Goal: Contribute content: Add original content to the website for others to see

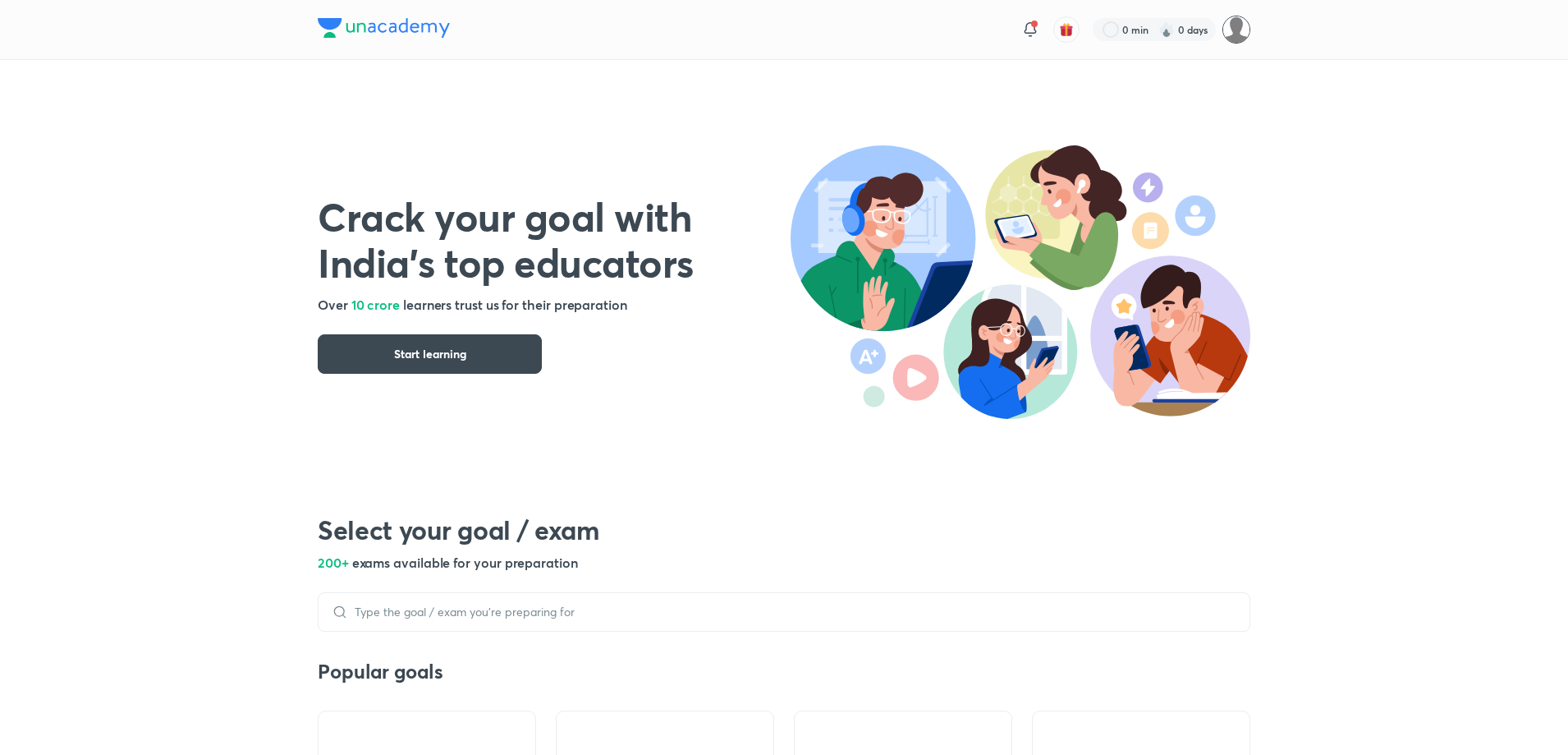
click at [1232, 34] on img at bounding box center [1237, 29] width 28 height 28
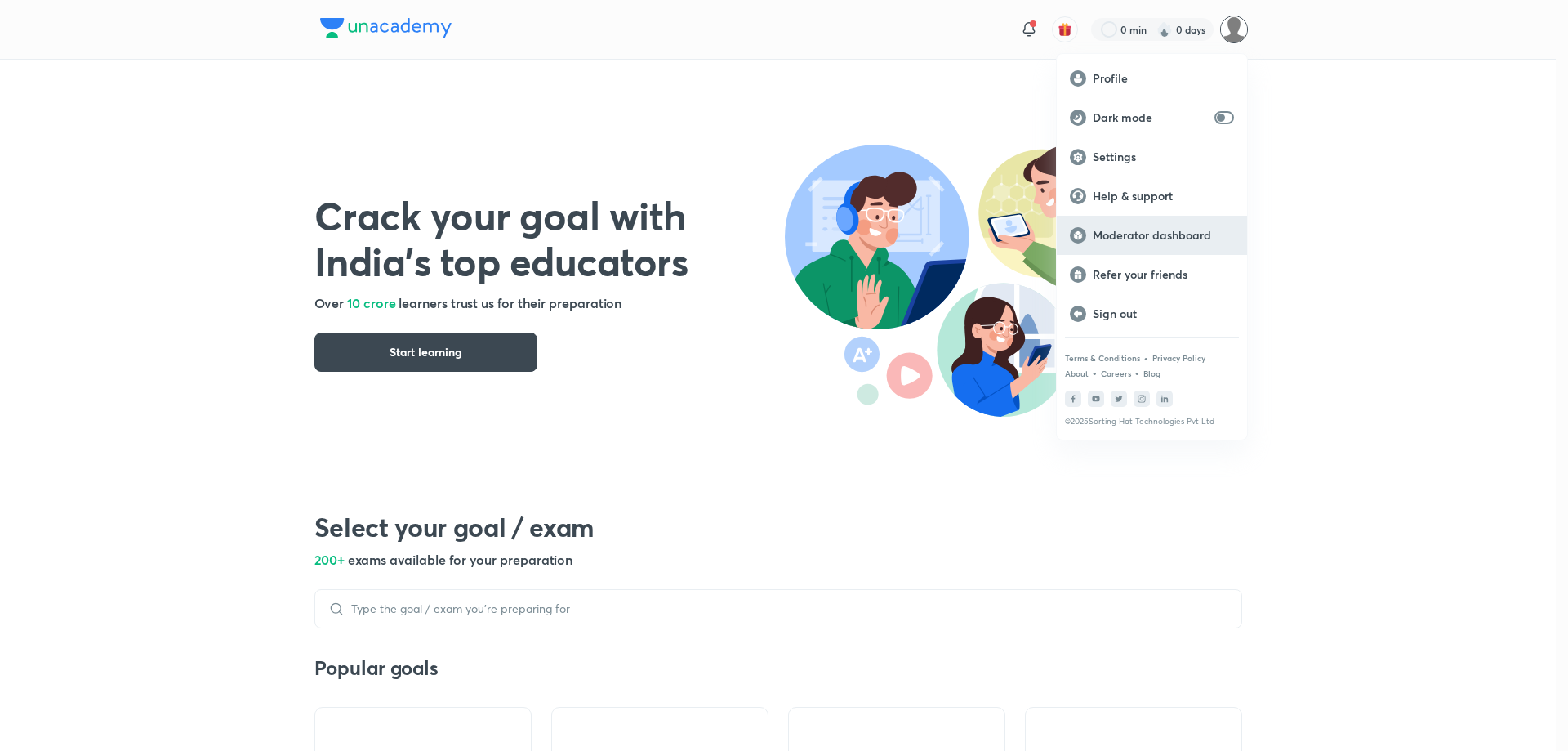
click at [1153, 231] on p "Moderator dashboard" at bounding box center [1163, 235] width 142 height 15
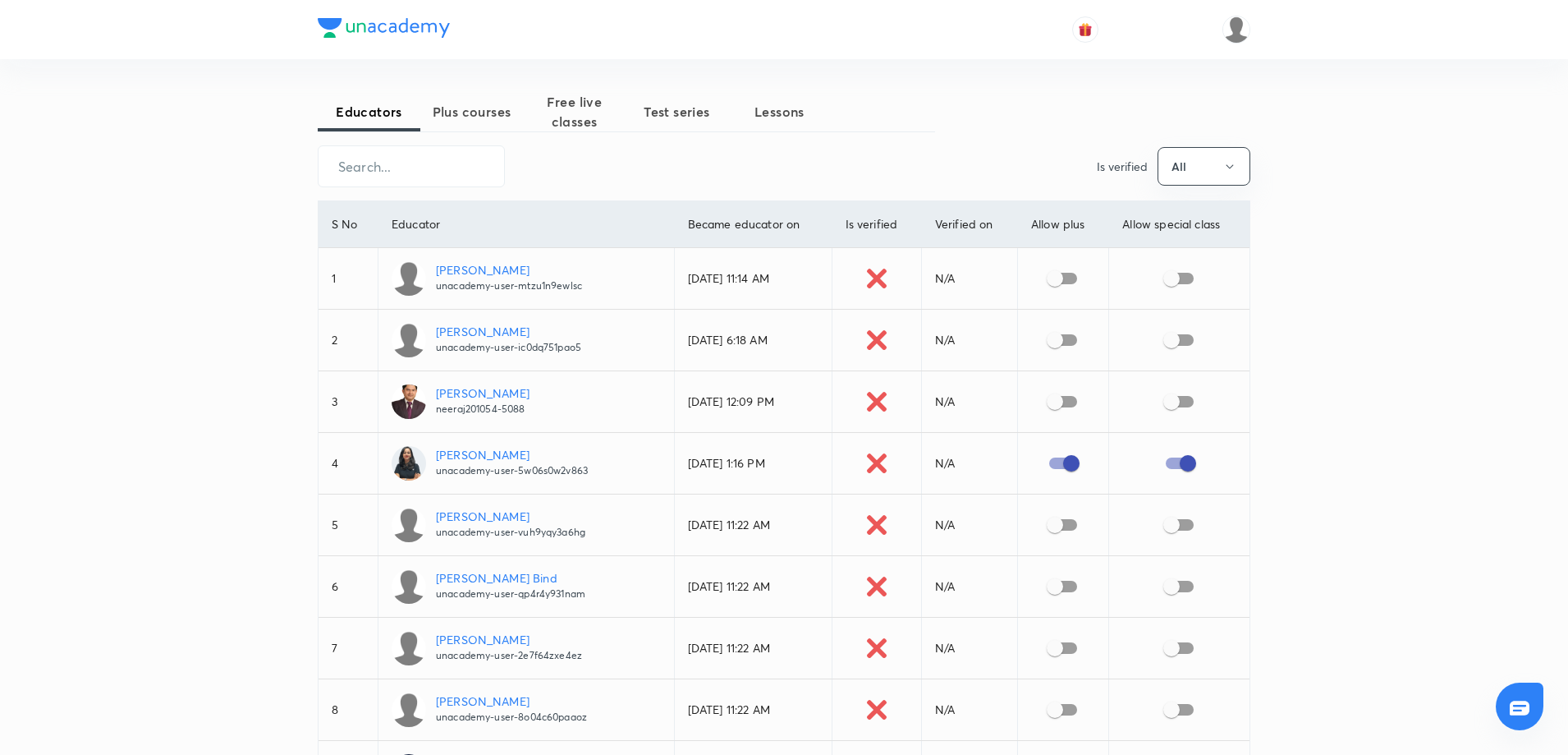
click at [583, 105] on span "Free live classes" at bounding box center [574, 112] width 103 height 40
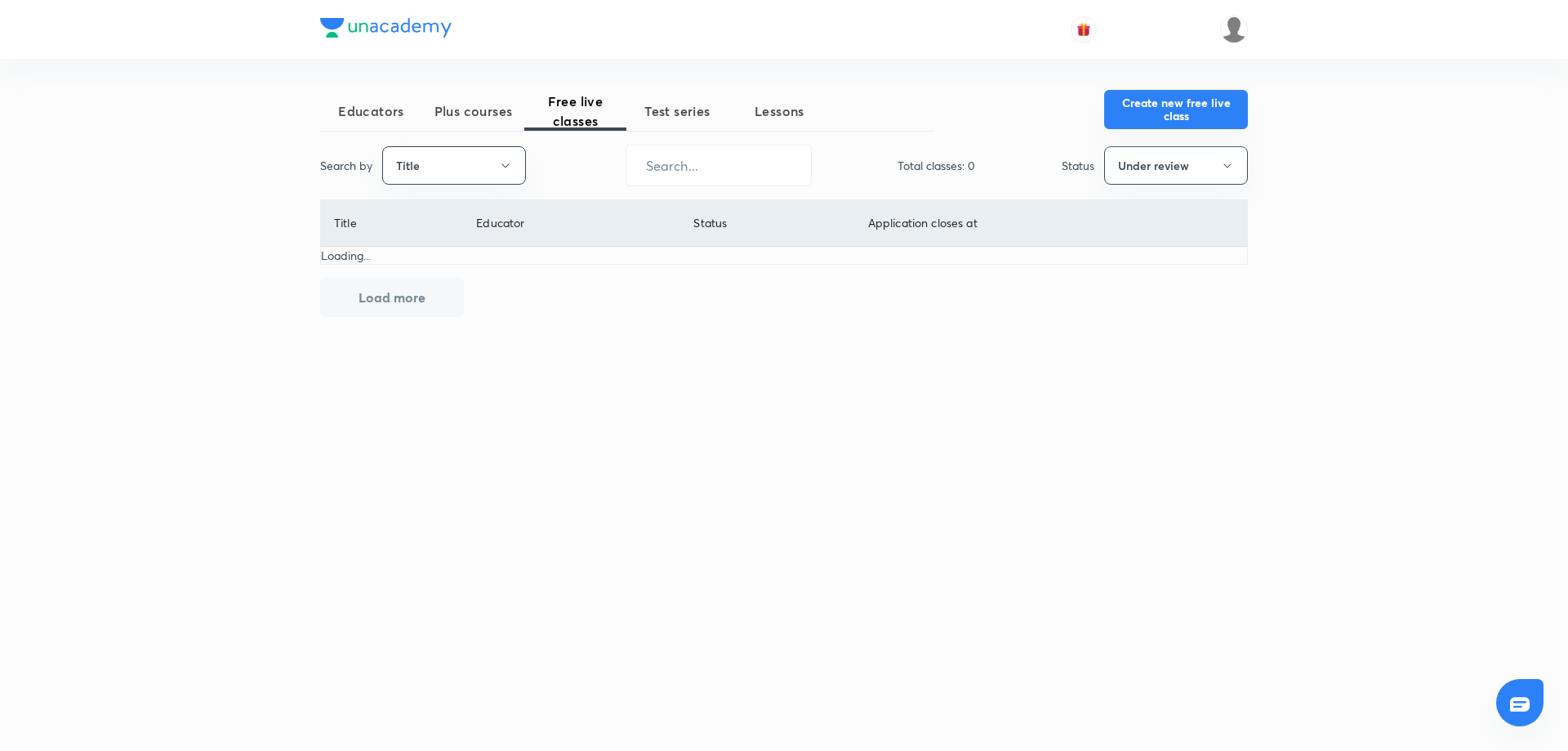
click at [1150, 112] on button "Create new free live class" at bounding box center [1176, 110] width 144 height 39
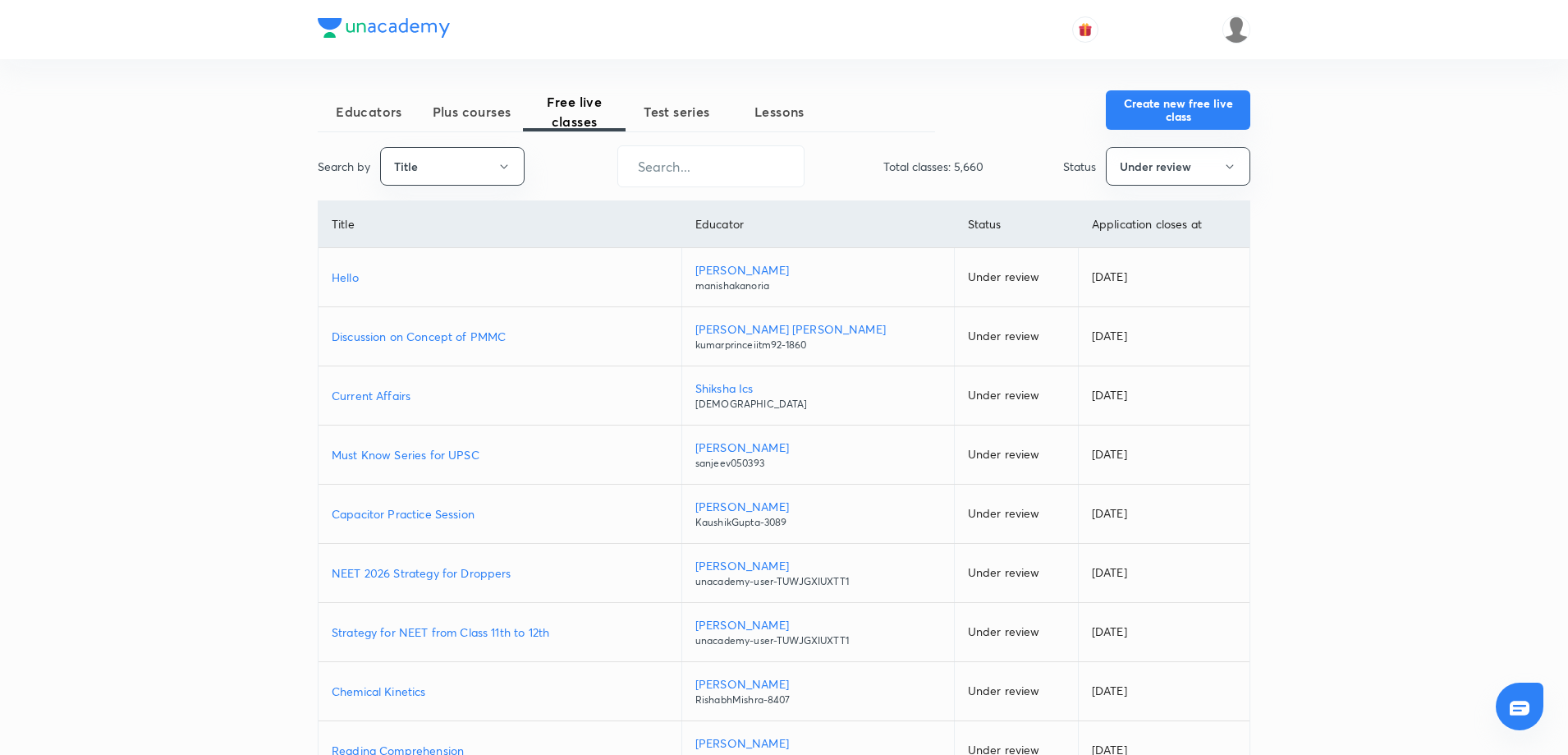
click at [1112, 98] on button "Create new free live class" at bounding box center [1178, 110] width 145 height 40
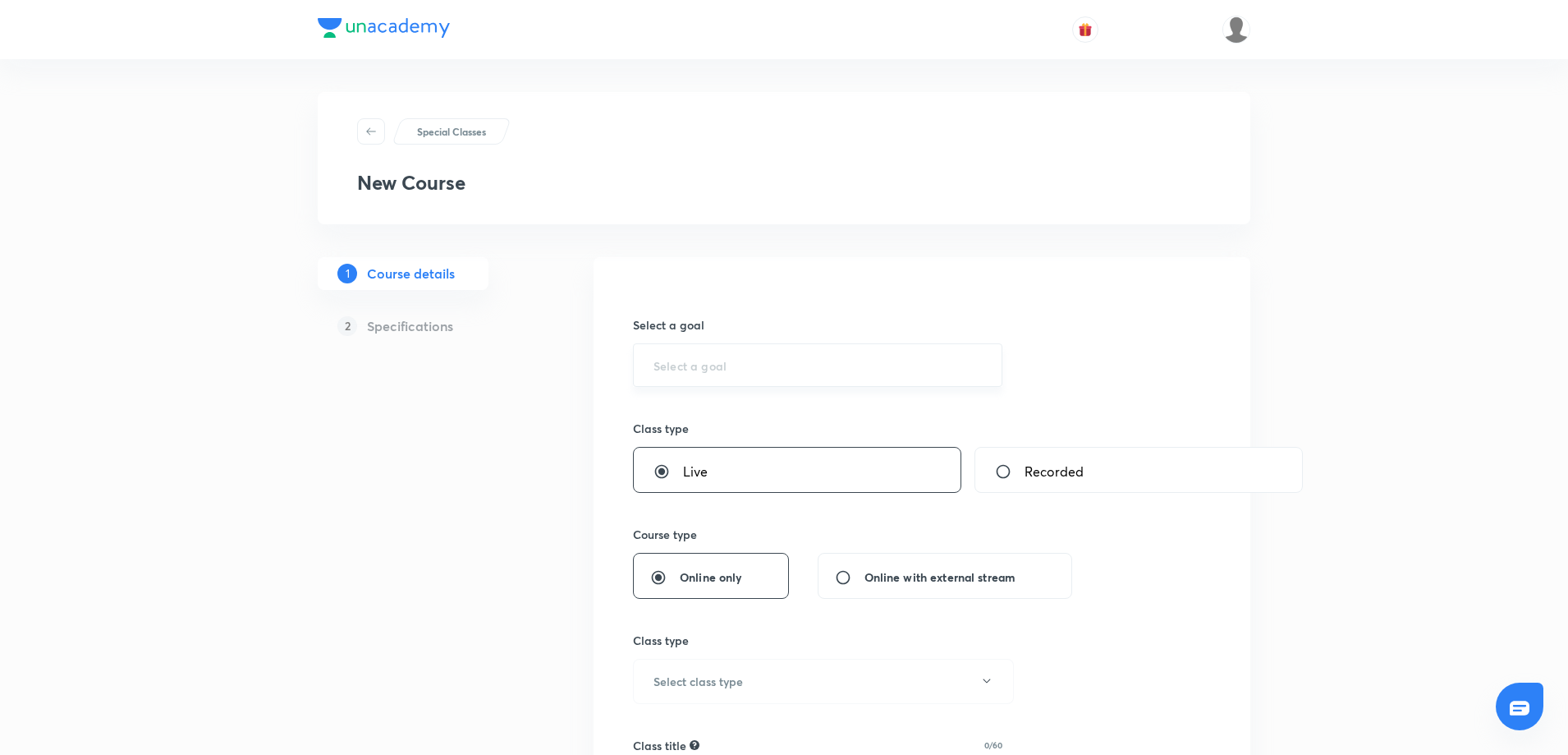
click at [699, 343] on div "​" at bounding box center [818, 365] width 369 height 43
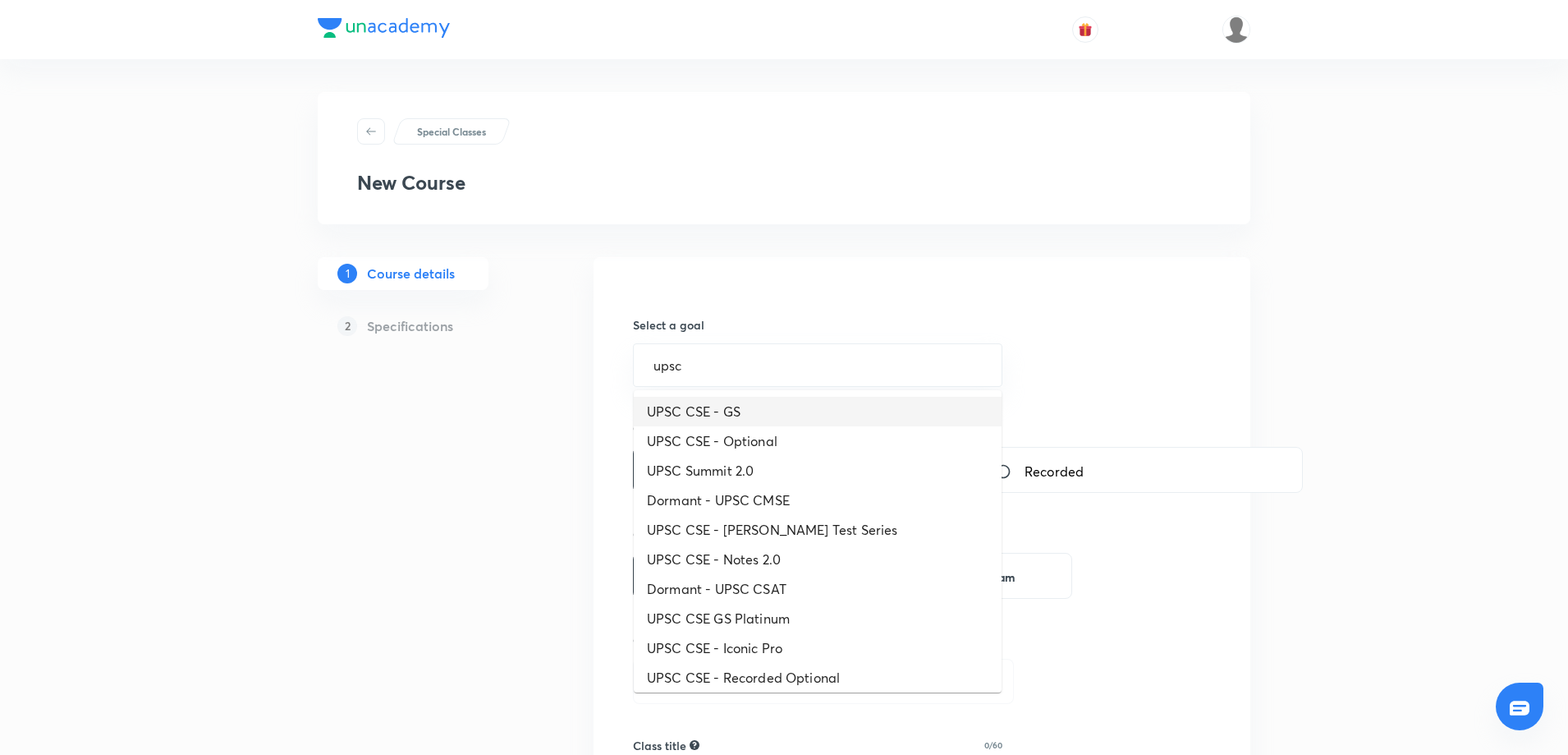
click at [734, 406] on li "UPSC CSE - GS" at bounding box center [818, 412] width 368 height 29
type input "UPSC CSE - GS"
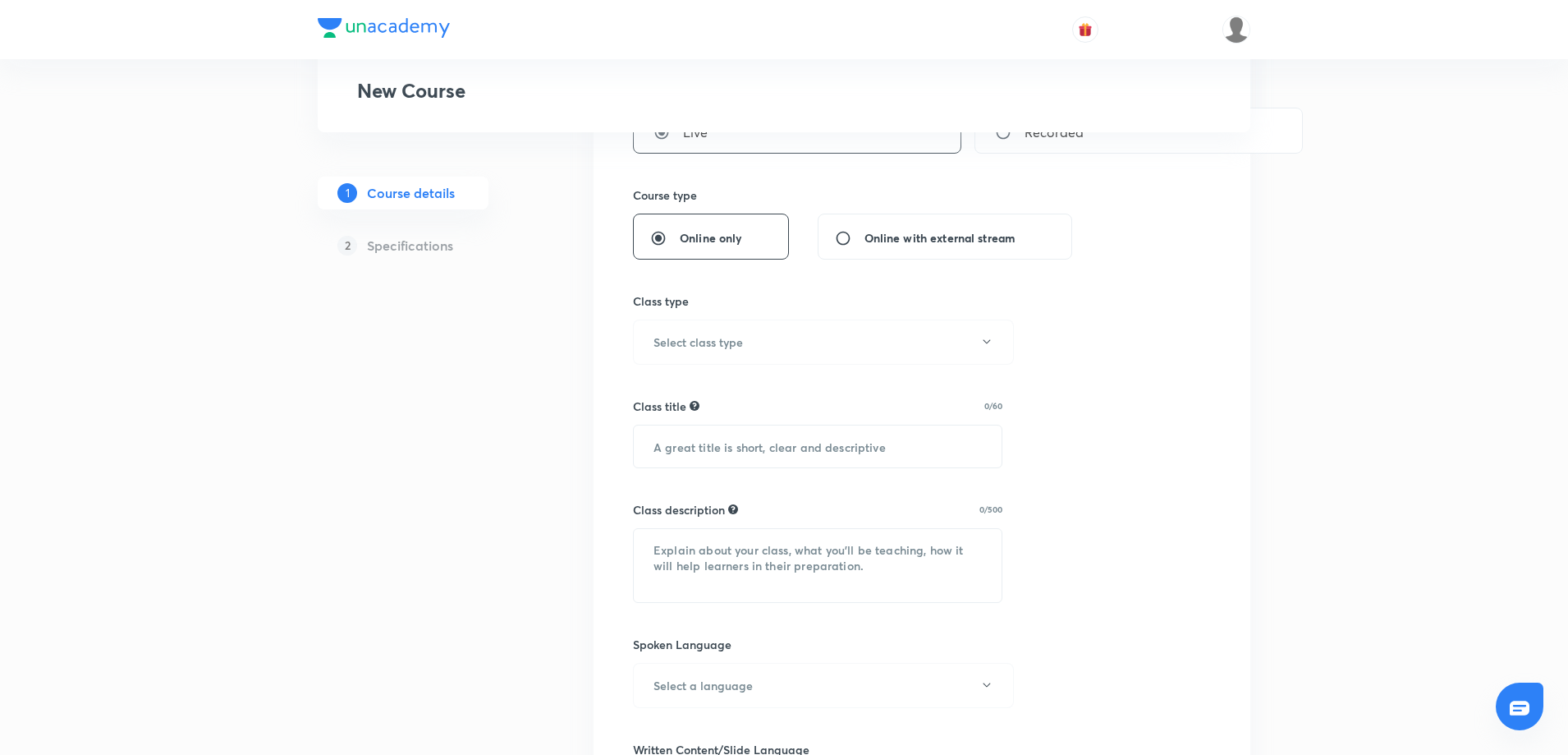
scroll to position [360, 0]
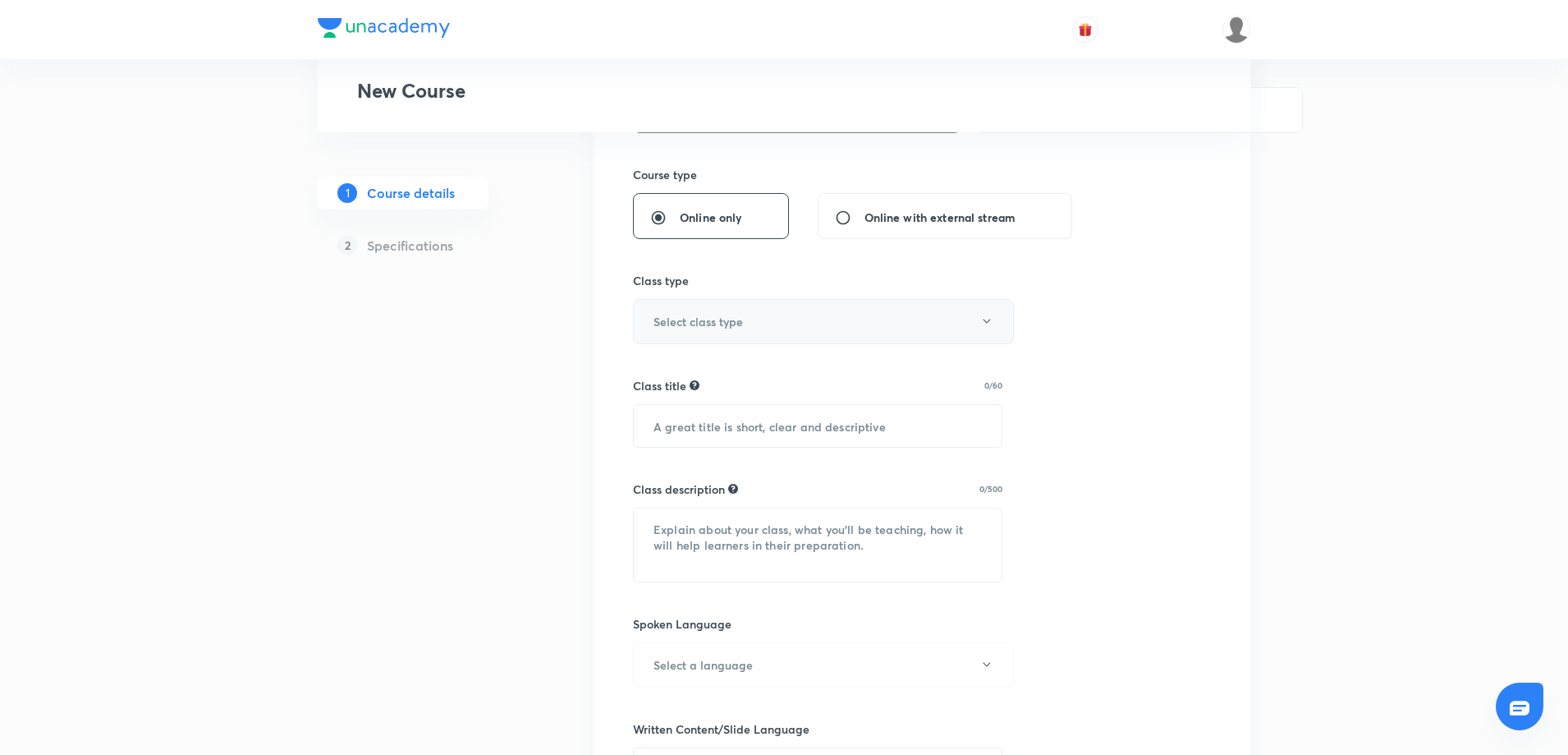
click at [849, 330] on button "Select class type" at bounding box center [824, 322] width 381 height 45
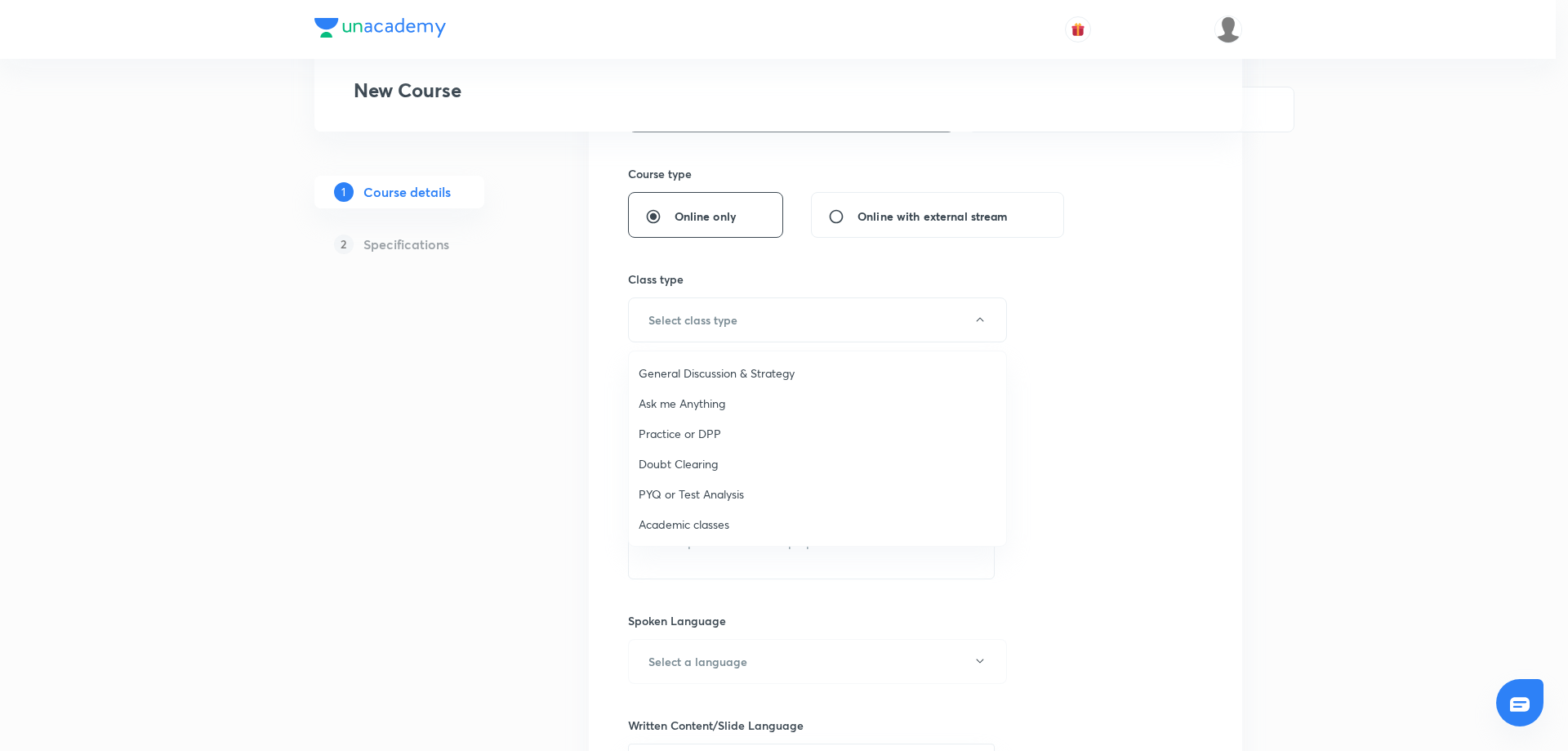
click at [696, 429] on span "Practice or DPP" at bounding box center [817, 433] width 358 height 17
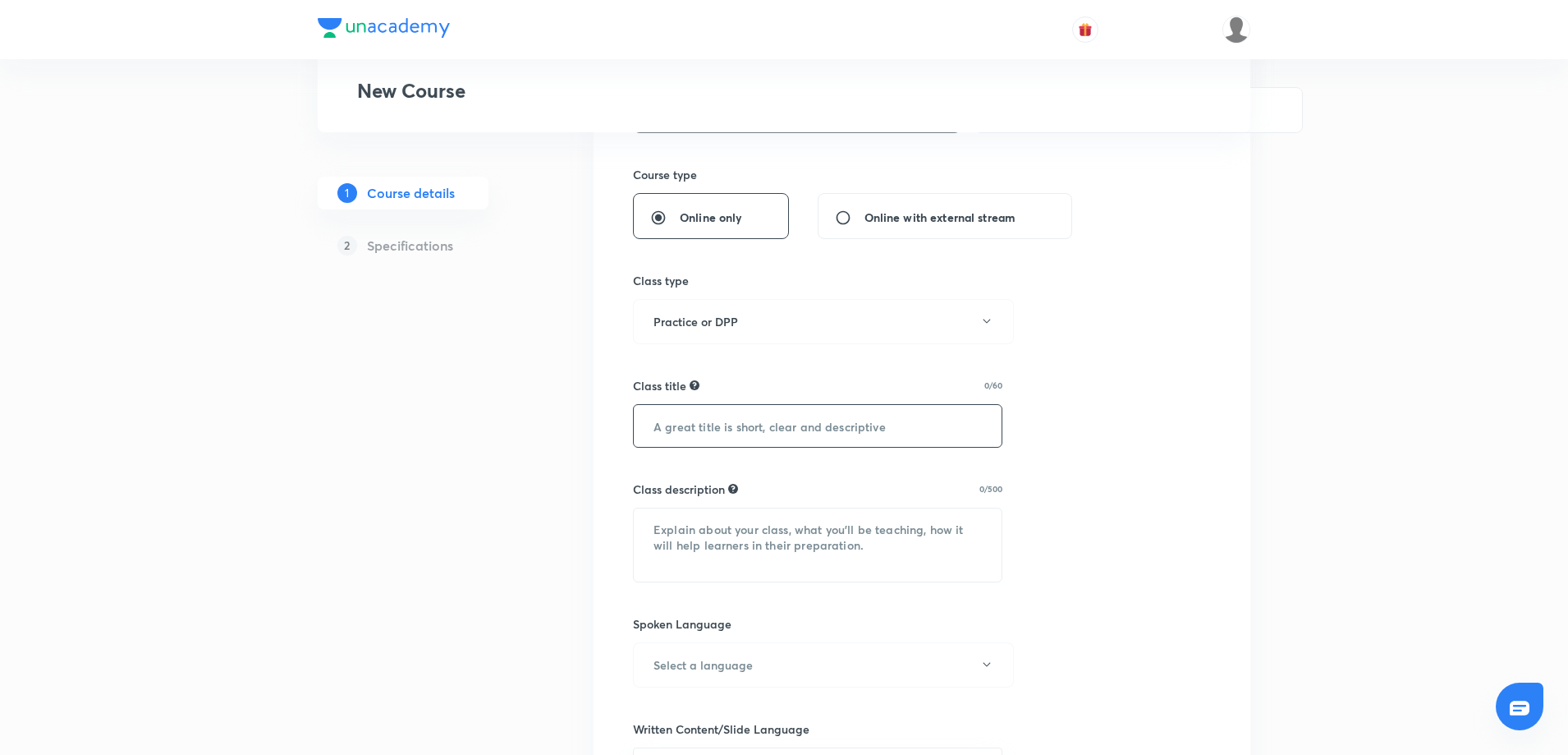
click at [699, 431] on input "text" at bounding box center [818, 425] width 368 height 42
click at [763, 420] on input "text" at bounding box center [818, 425] width 368 height 42
paste input "GS MCQ,s Practice for UPPSC-5"
type input "GS MCQ,s Practice for UPPSC-6"
click at [741, 555] on textarea at bounding box center [818, 544] width 368 height 73
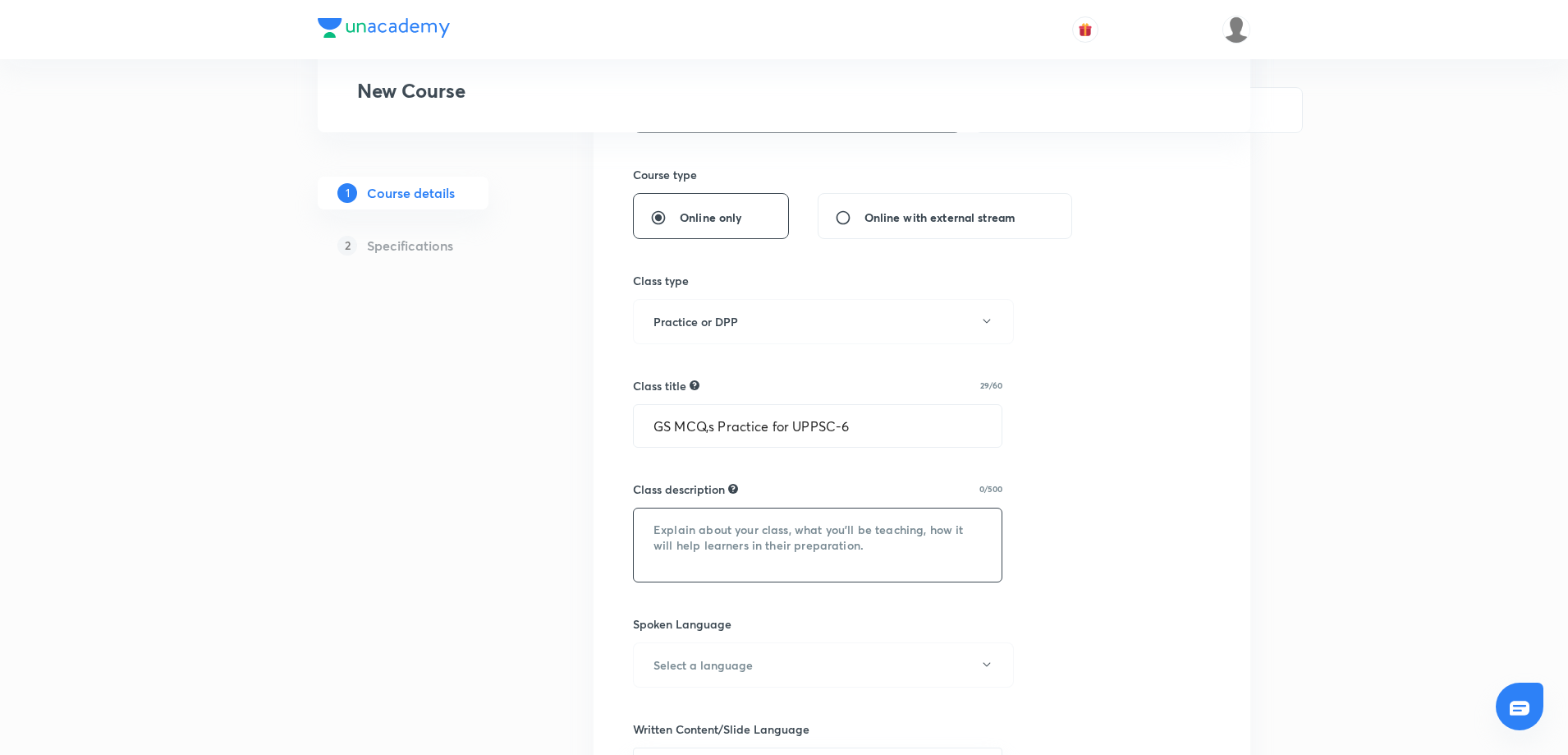
paste textarea "In this session Rinku Singh will be discuss on History Factual MCQs for UPPSC P…"
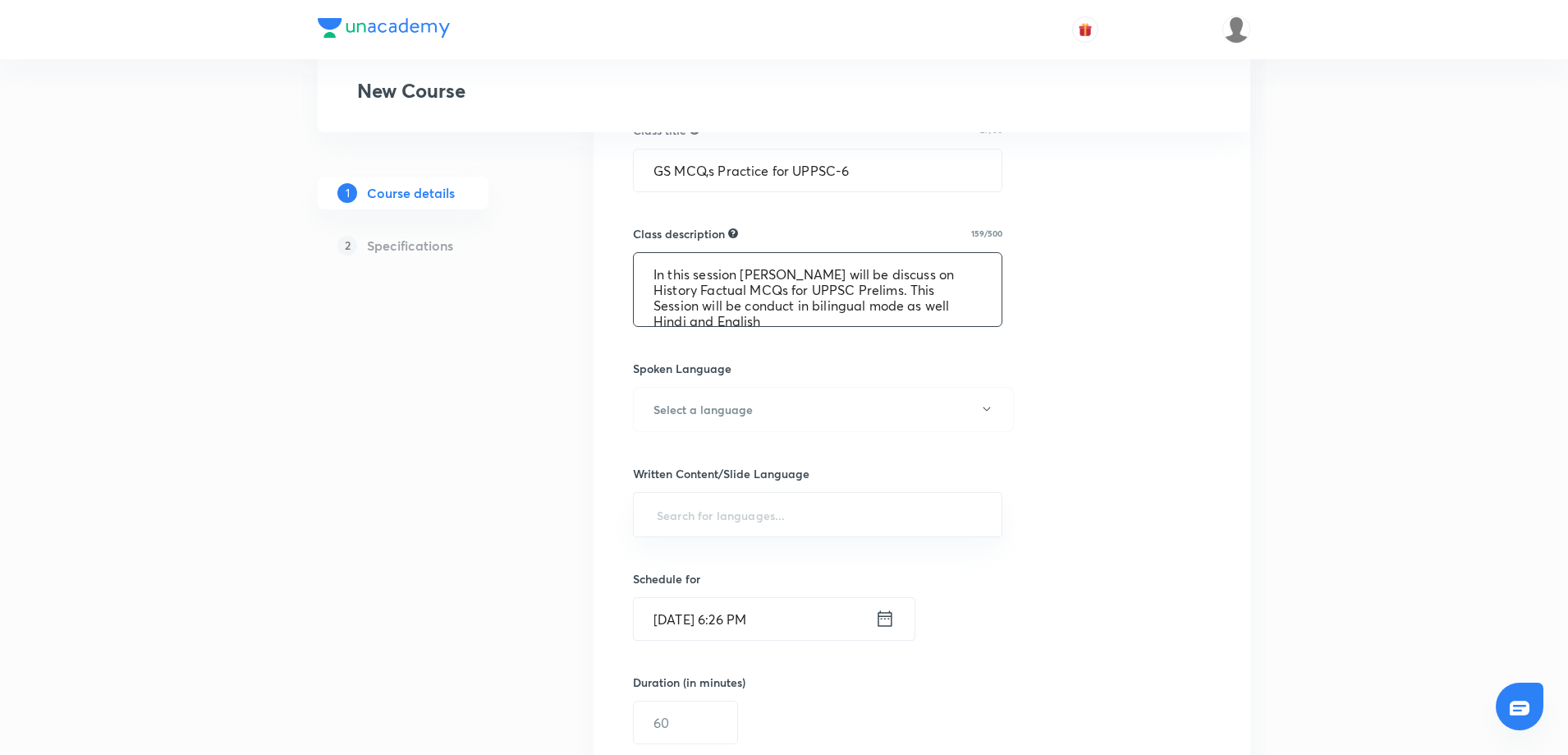
scroll to position [645, 0]
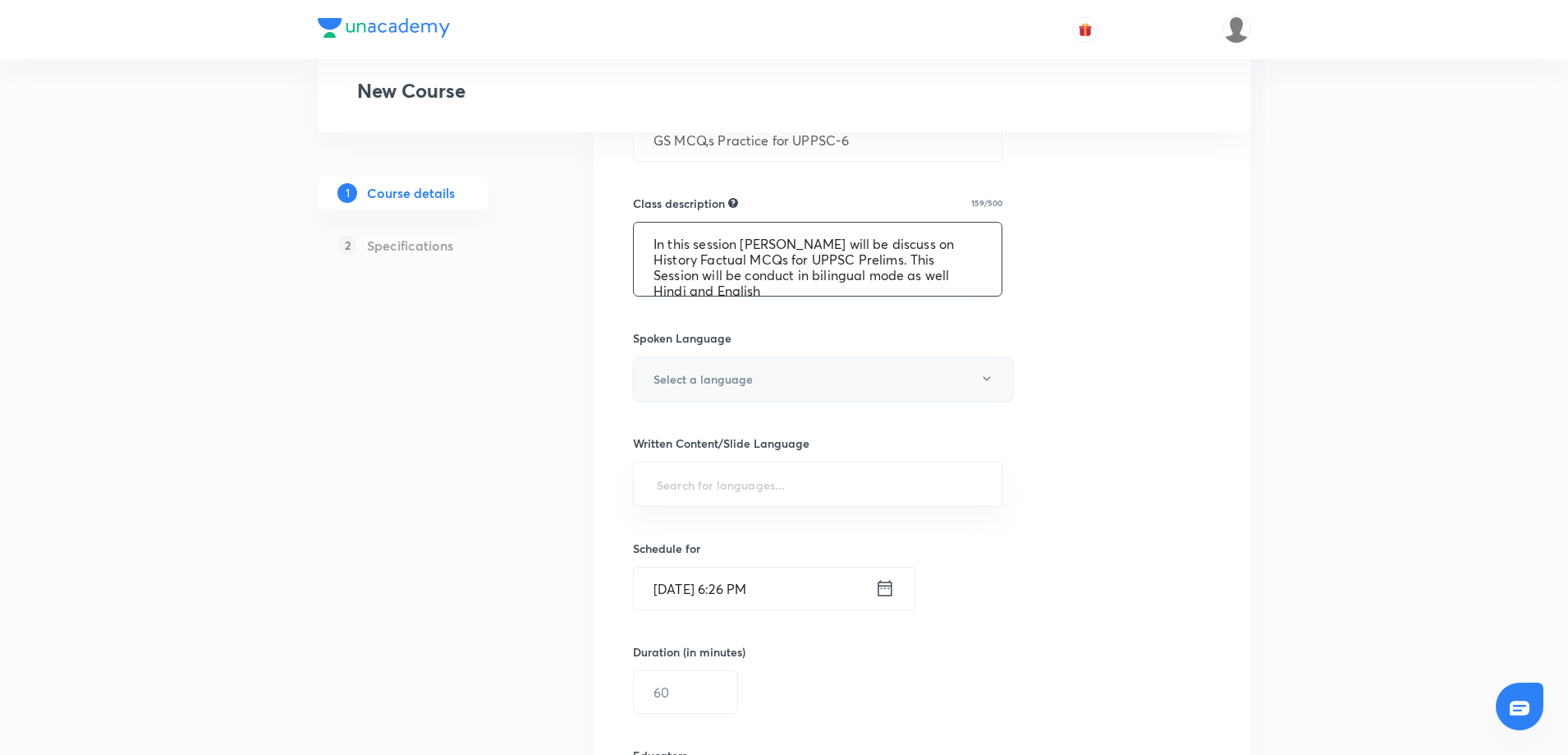
type textarea "In this session Rinku Singh will be discuss on History Factual MCQs for UPPSC P…"
click at [894, 372] on button "Select a language" at bounding box center [824, 379] width 381 height 45
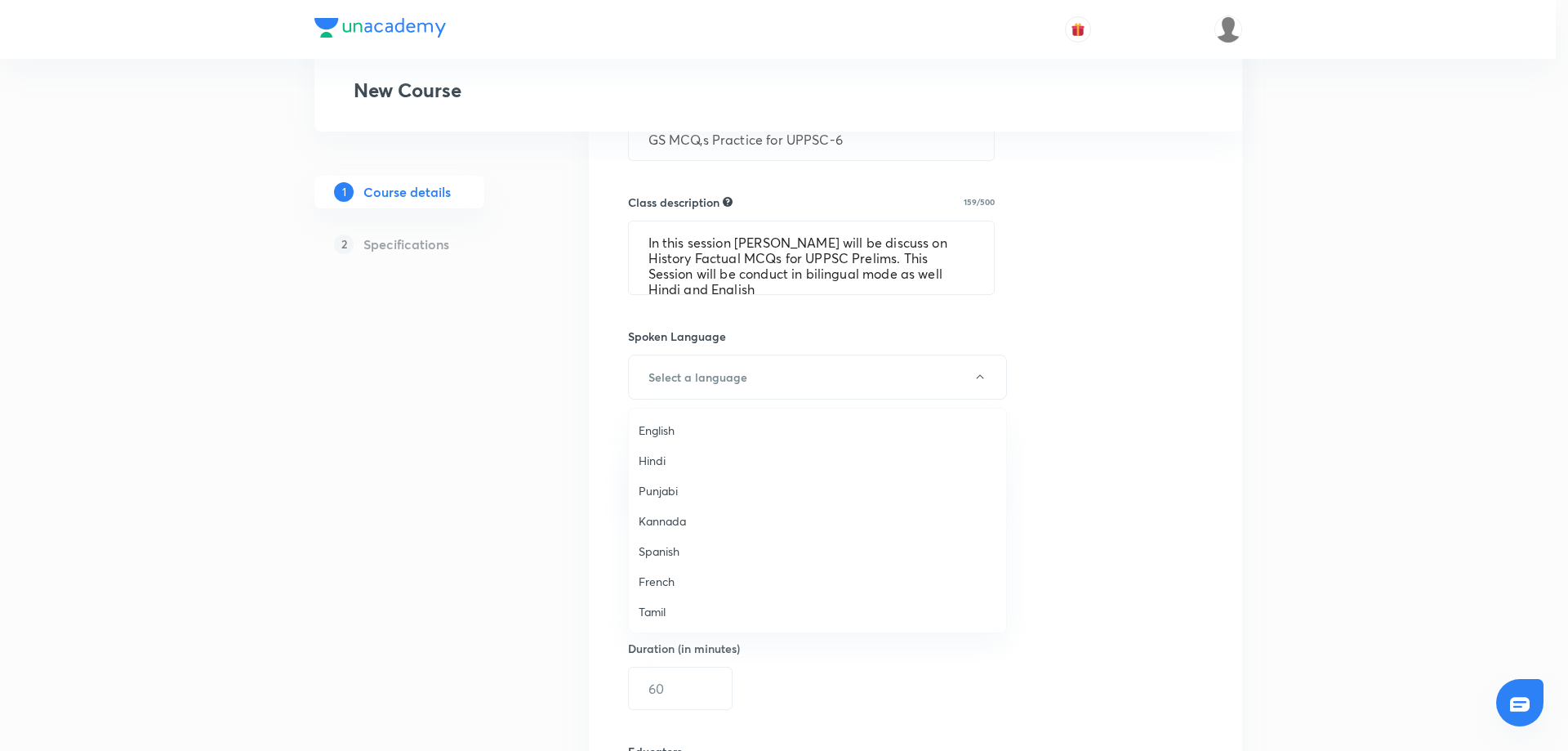
click at [727, 457] on span "Hindi" at bounding box center [817, 460] width 358 height 17
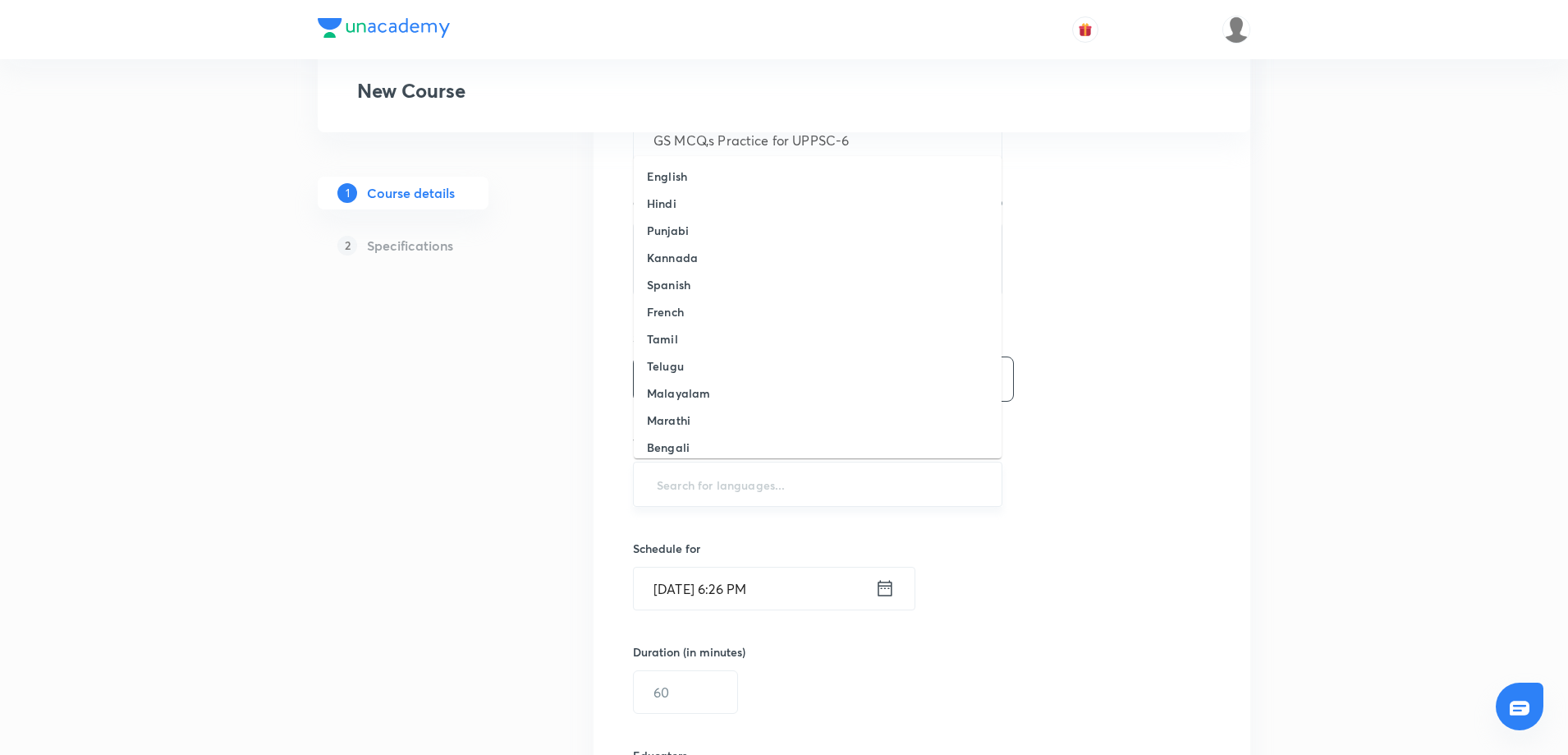
click at [733, 486] on input "text" at bounding box center [818, 484] width 329 height 30
click at [669, 203] on h6 "Hindi" at bounding box center [662, 204] width 29 height 17
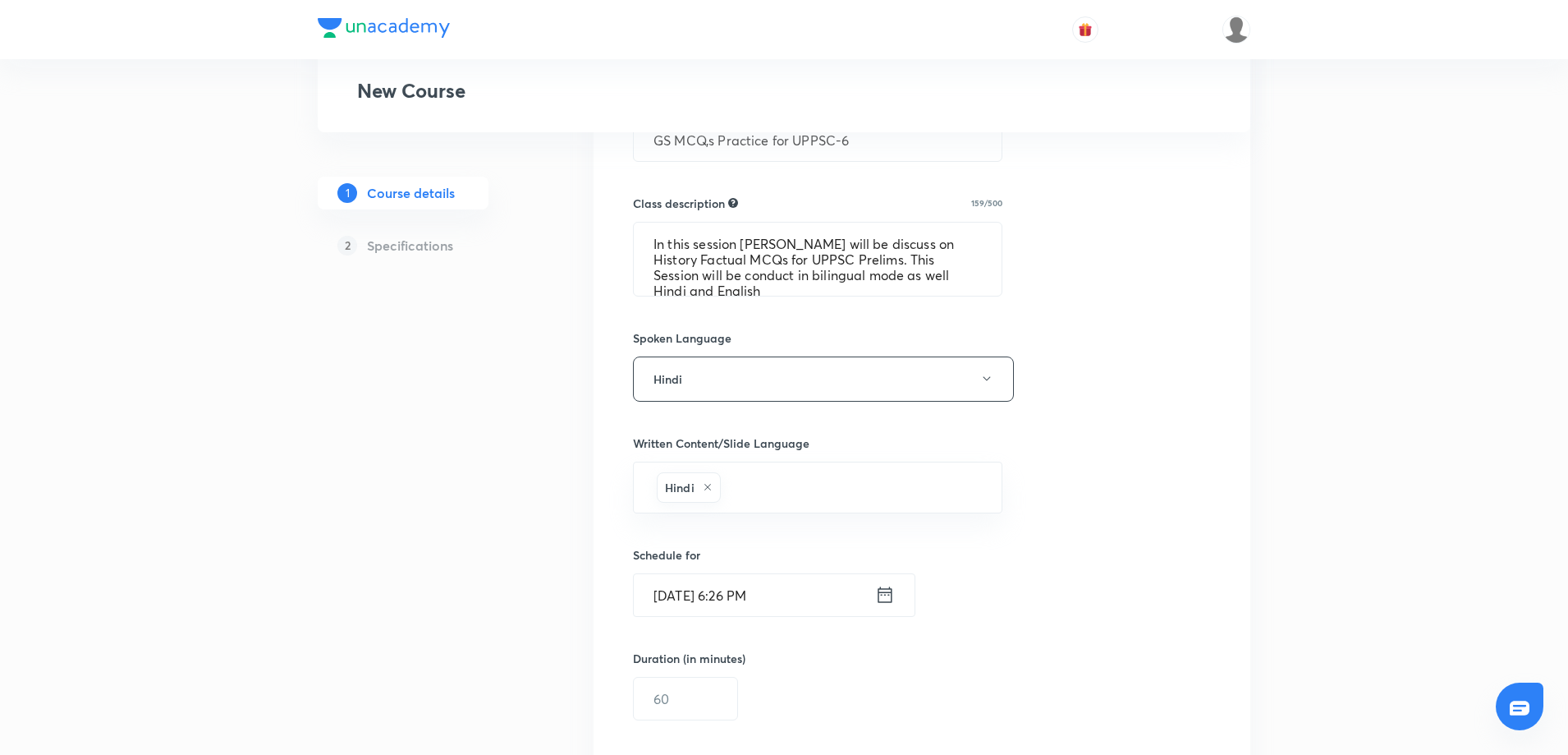
click at [881, 593] on icon at bounding box center [885, 595] width 14 height 16
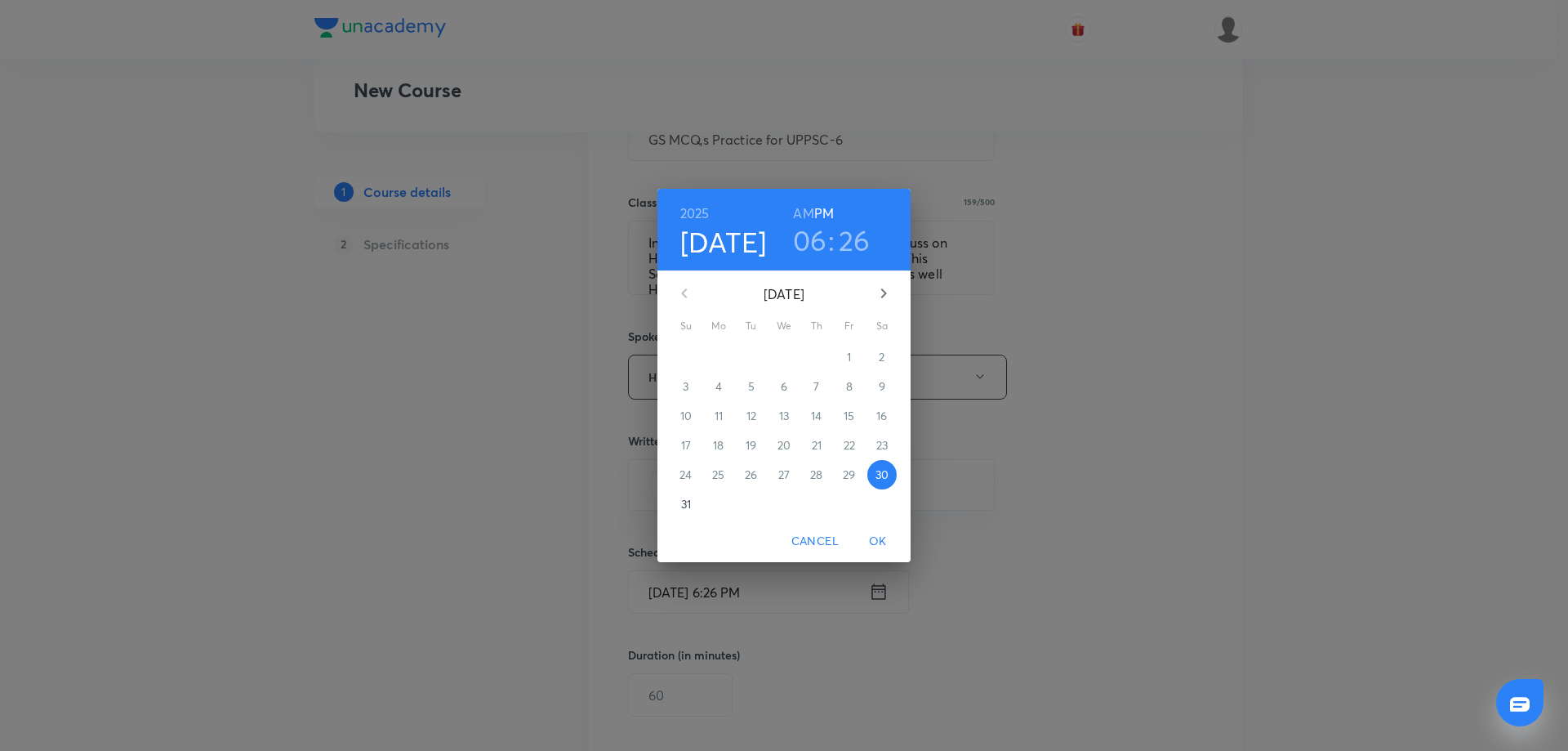
click at [690, 506] on p "31" at bounding box center [685, 504] width 9 height 16
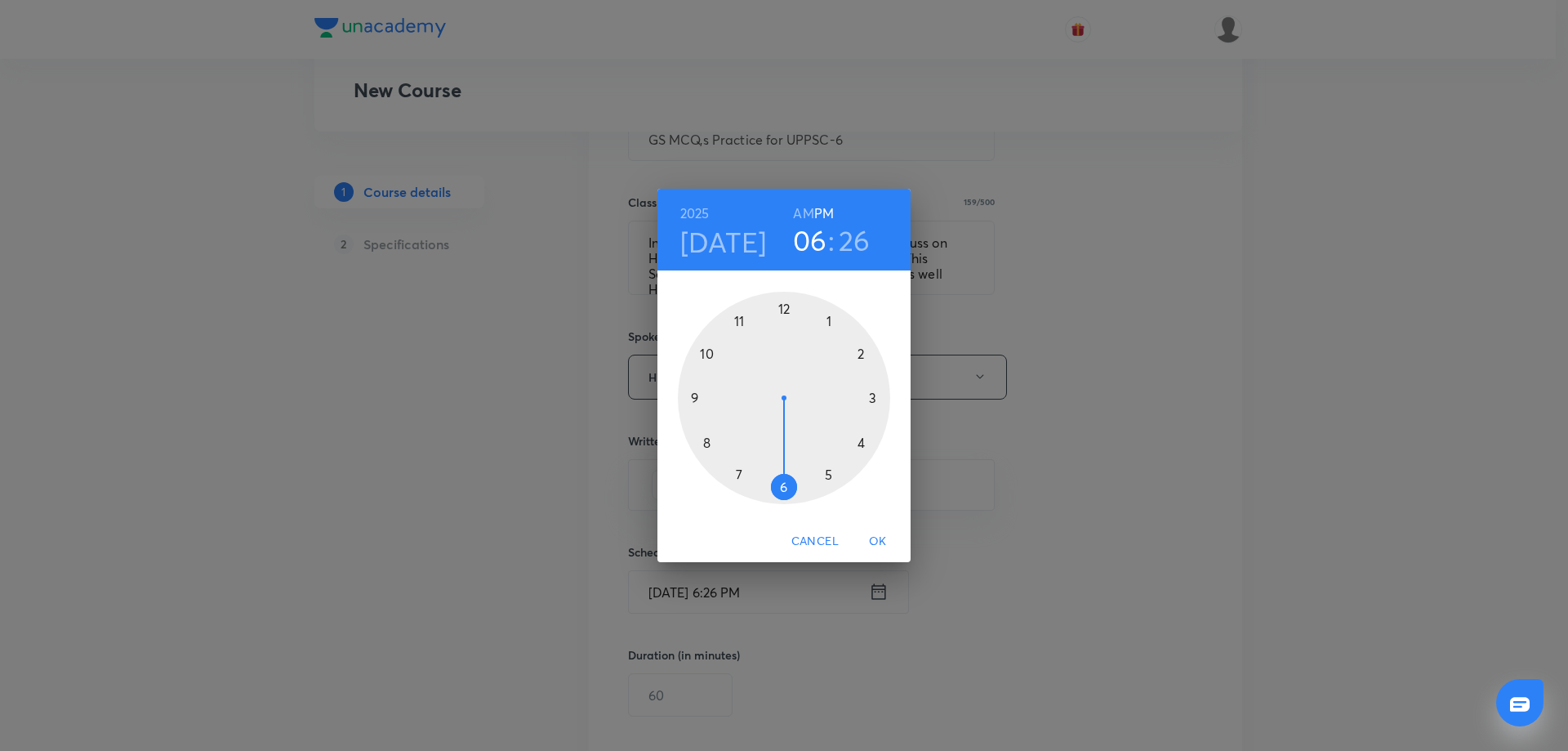
click at [799, 216] on h6 "AM" at bounding box center [803, 213] width 21 height 23
drag, startPoint x: 779, startPoint y: 494, endPoint x: 717, endPoint y: 364, distance: 144.0
click at [717, 364] on div at bounding box center [784, 398] width 213 height 213
drag, startPoint x: 817, startPoint y: 471, endPoint x: 786, endPoint y: 310, distance: 164.0
click at [786, 310] on div at bounding box center [784, 398] width 213 height 213
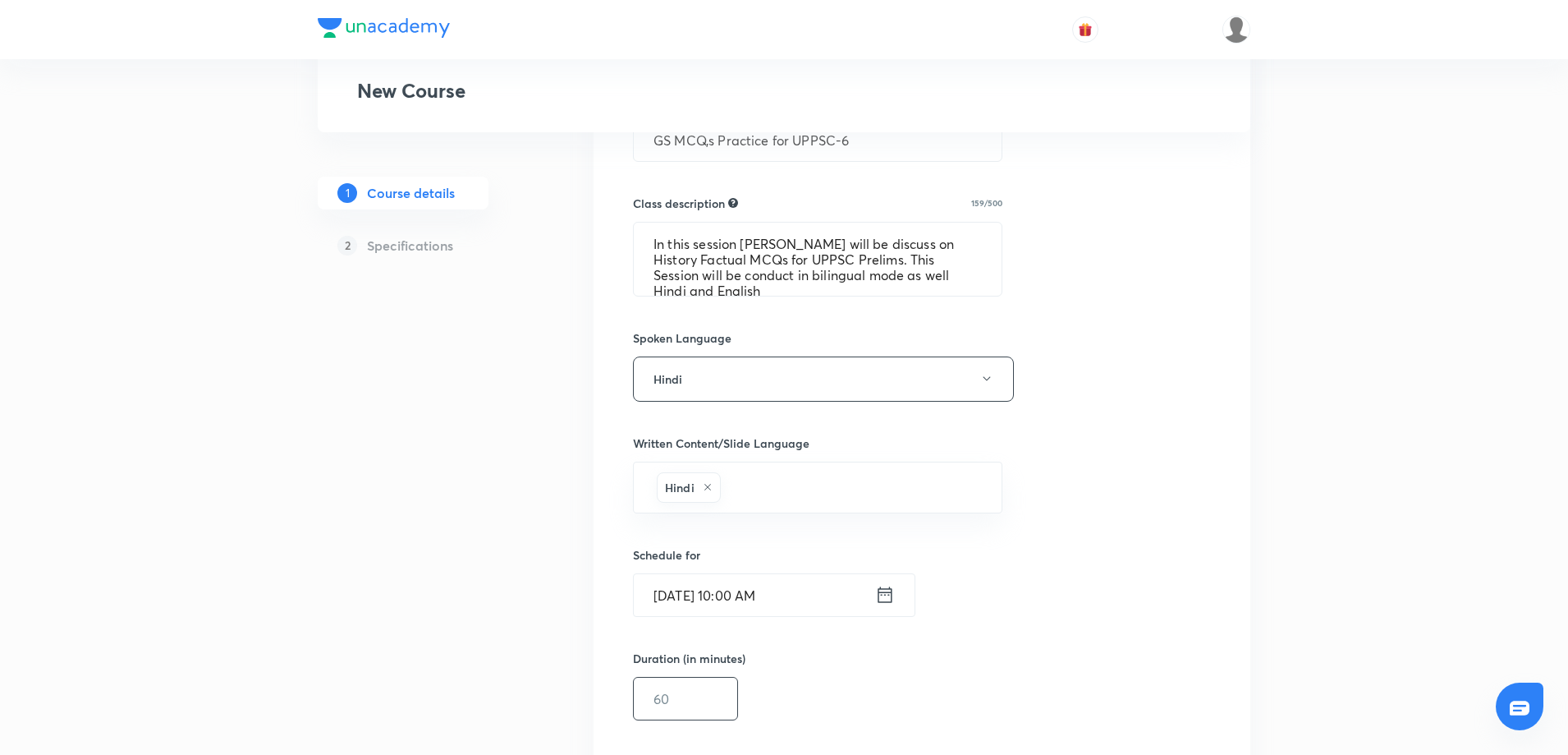
click at [693, 713] on input "text" at bounding box center [686, 698] width 103 height 42
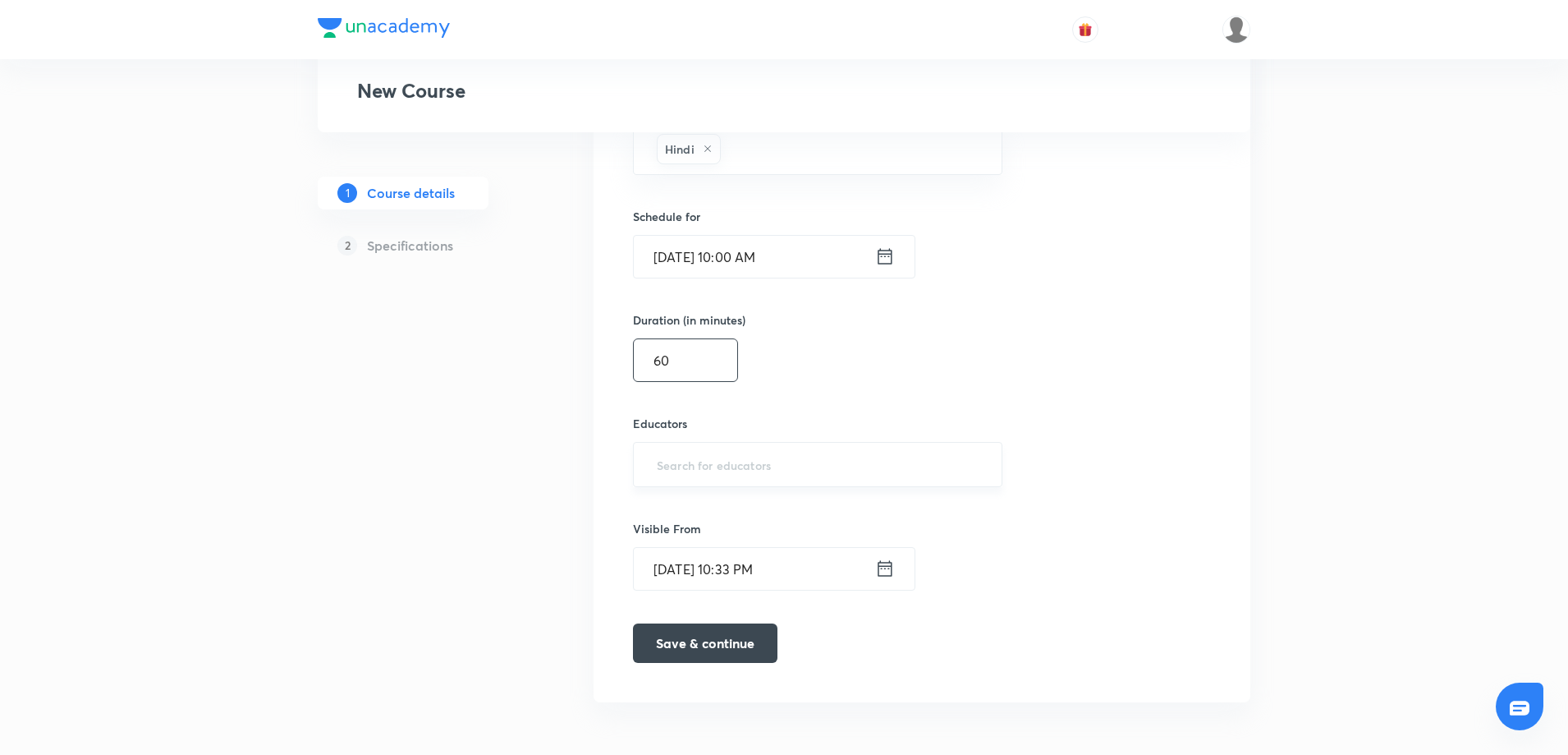
type input "60"
click at [692, 461] on input "text" at bounding box center [818, 464] width 329 height 30
type input "Rinku singh"
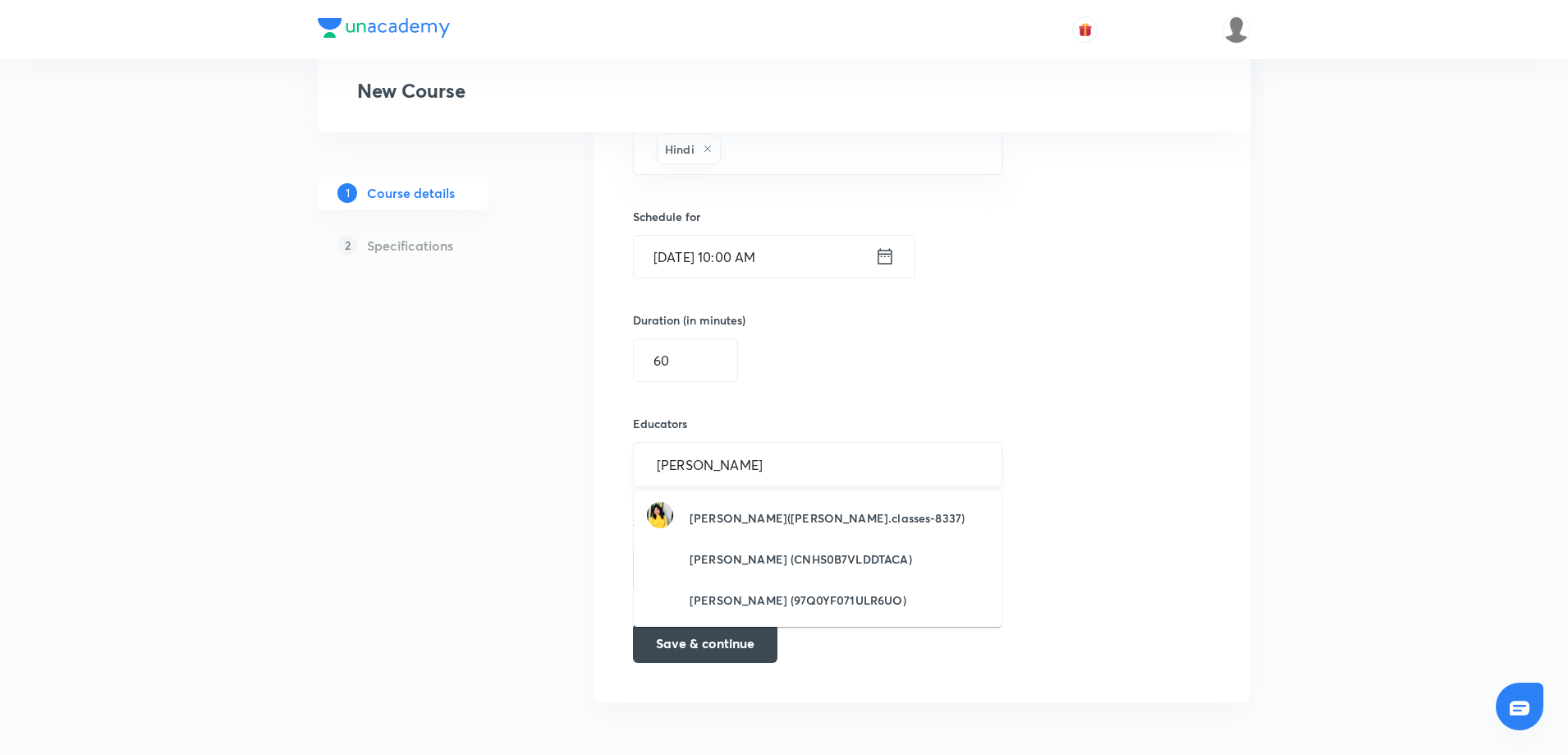
click at [836, 450] on input "Rinku singh" at bounding box center [818, 464] width 329 height 30
click at [788, 500] on li "Rinku Singh(karmanya.classes-8337)" at bounding box center [818, 518] width 368 height 41
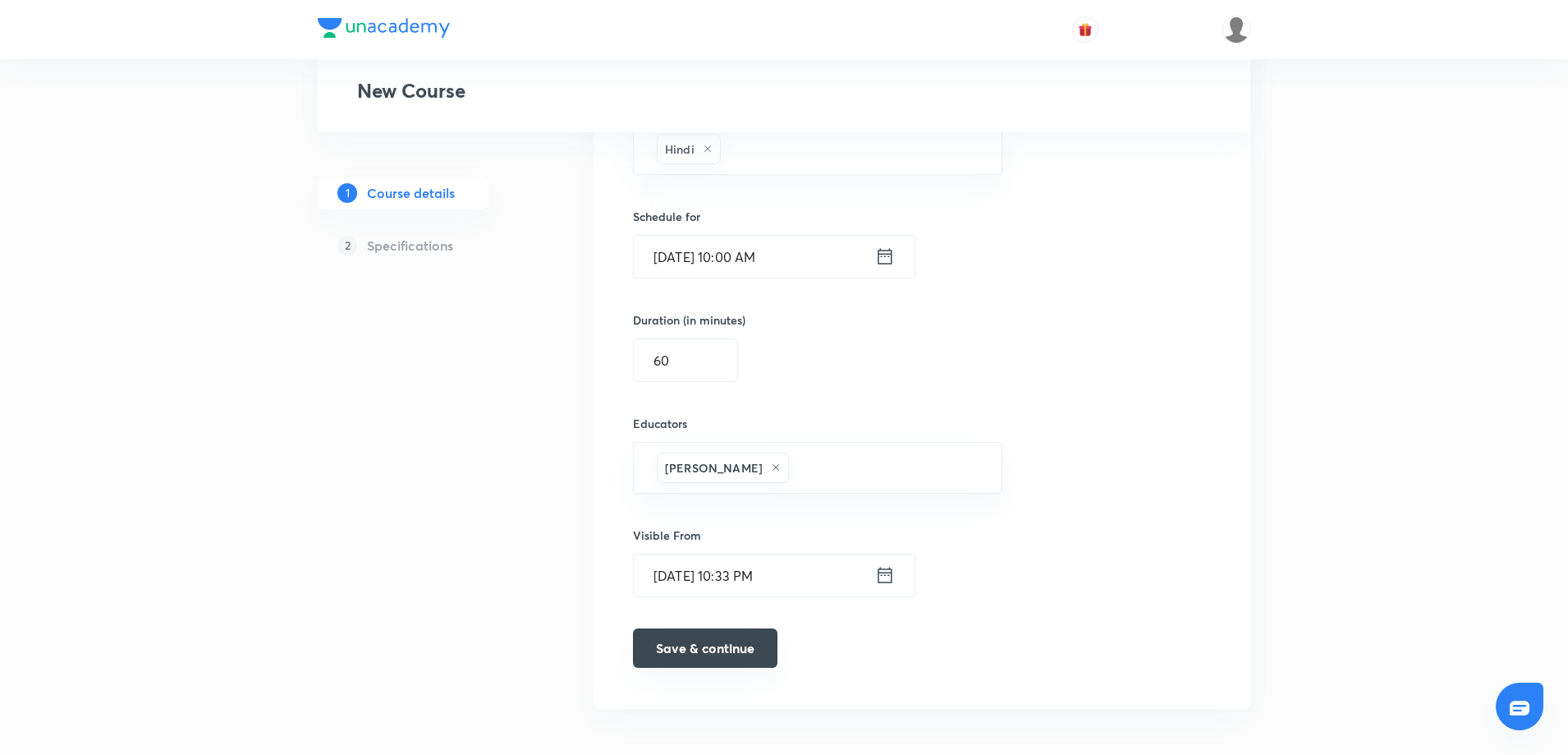
click at [711, 637] on button "Save & continue" at bounding box center [706, 648] width 145 height 40
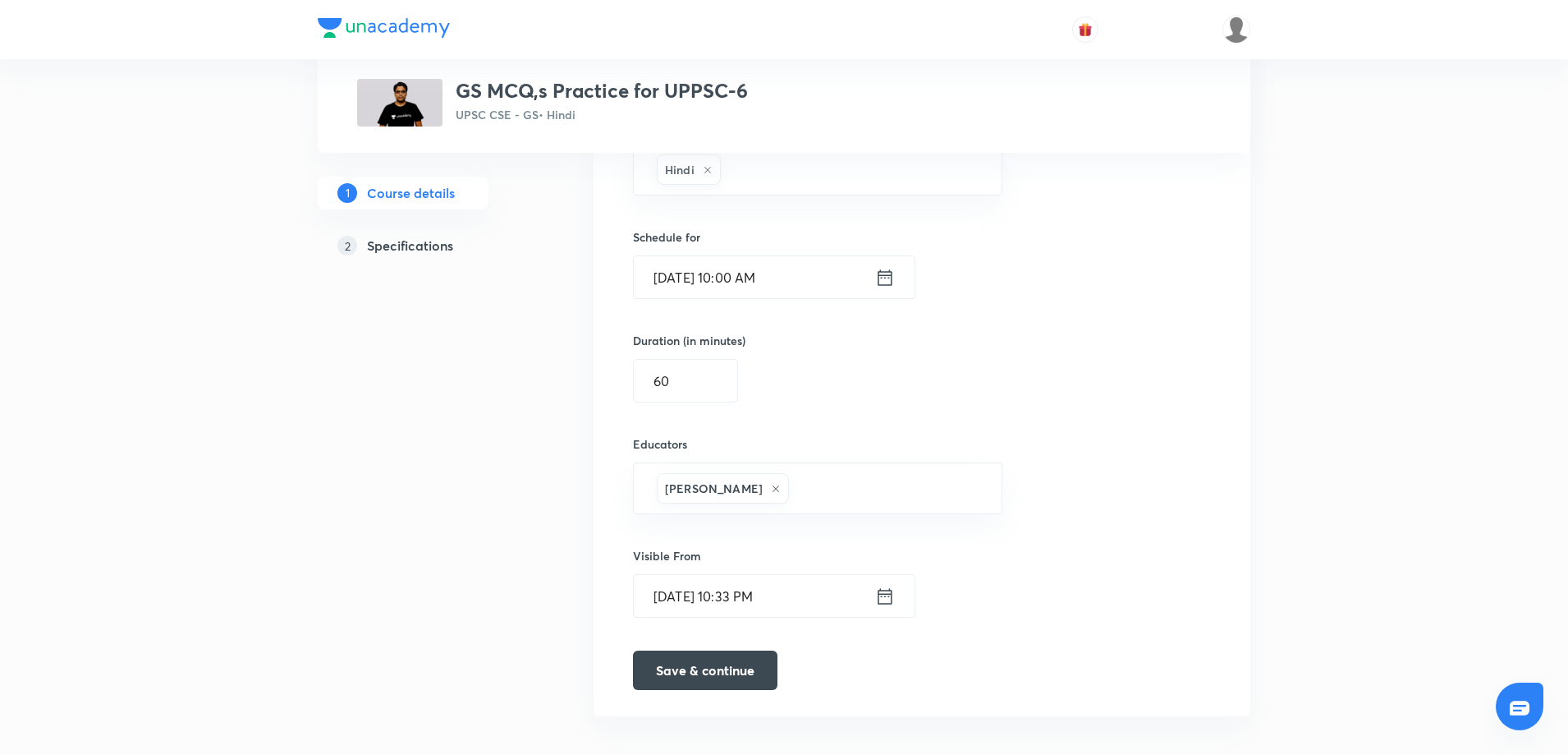
scroll to position [998, 0]
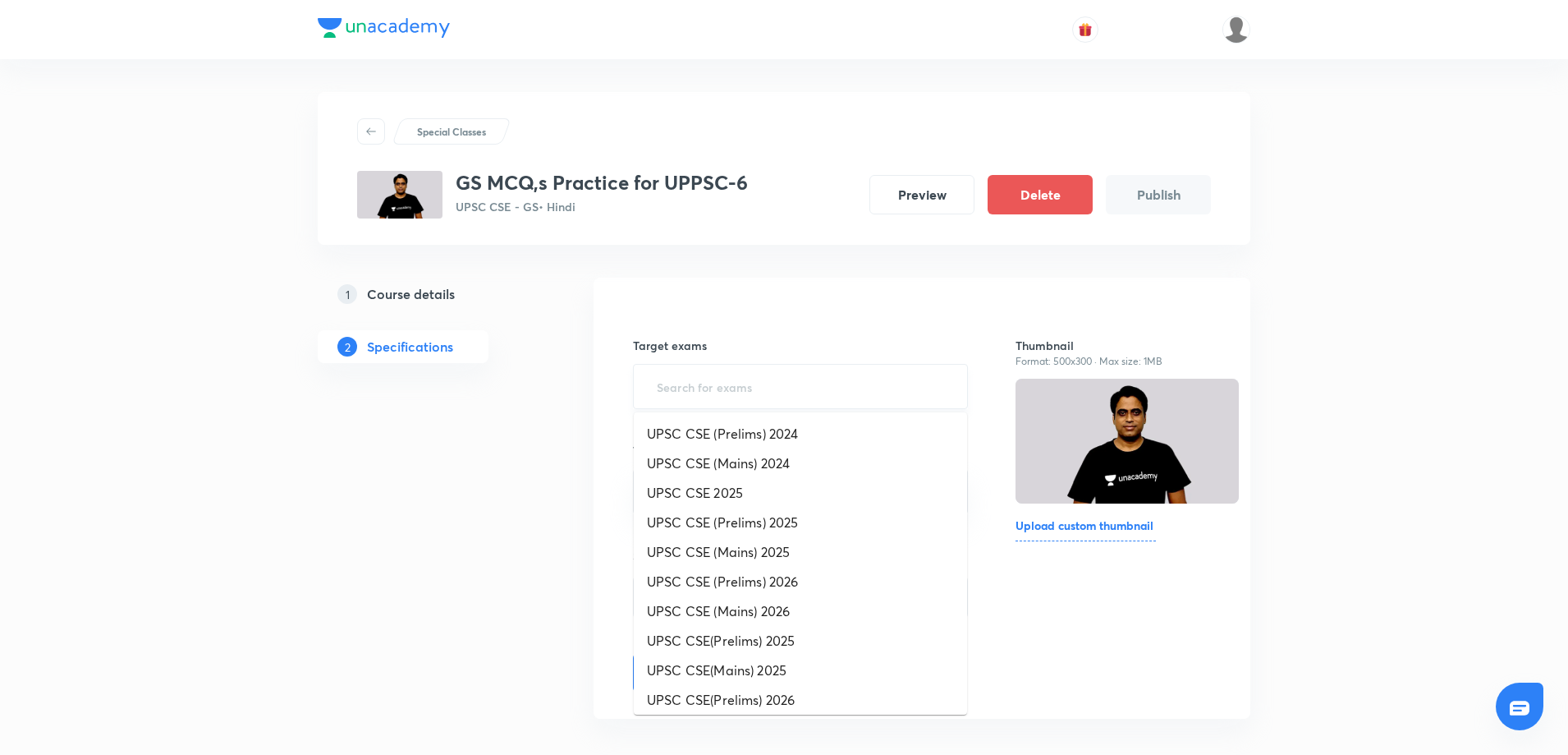
click at [806, 387] on input "text" at bounding box center [800, 386] width 294 height 30
click at [780, 587] on li "UPSC CSE (Prelims) 2026" at bounding box center [800, 582] width 334 height 29
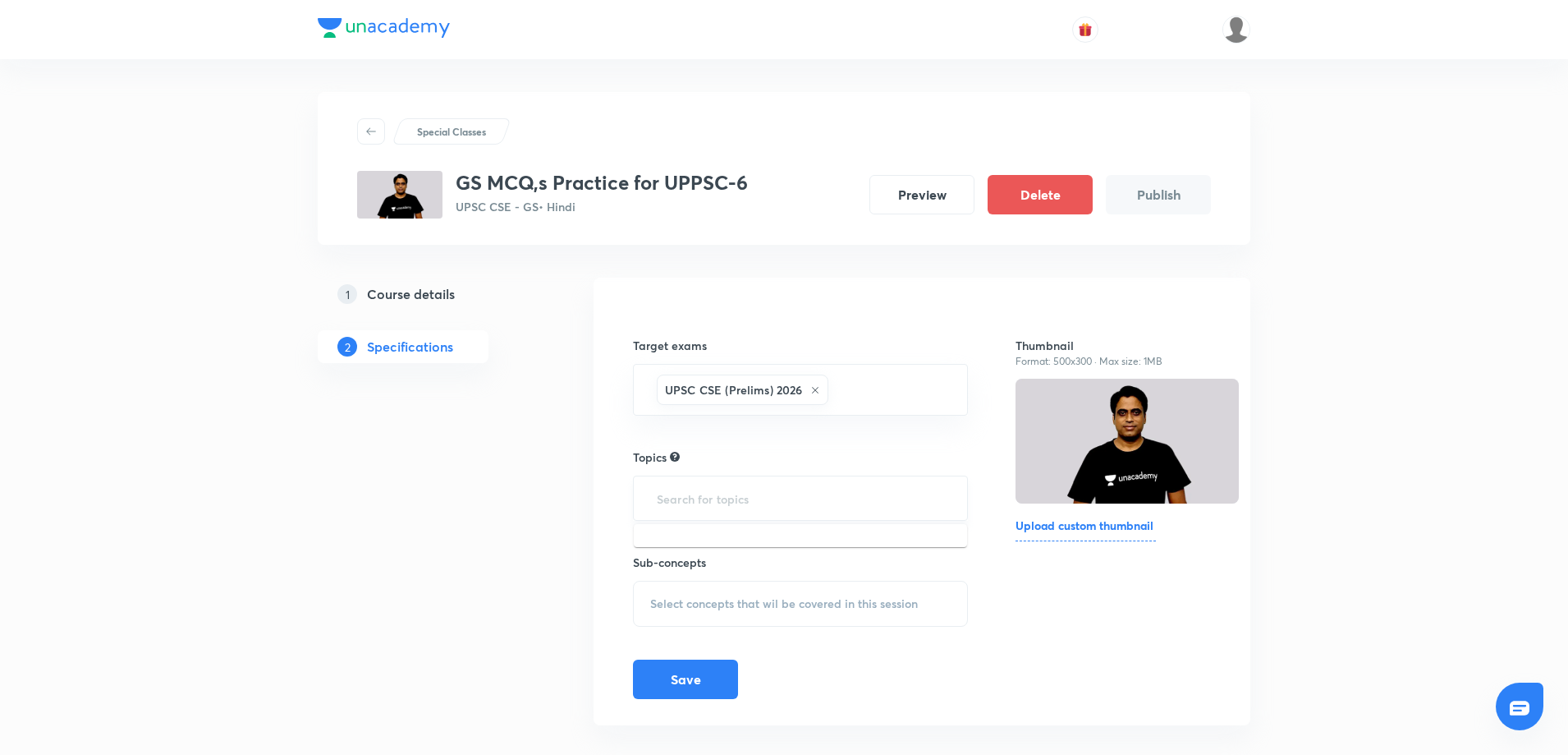
click at [728, 509] on input "text" at bounding box center [800, 498] width 294 height 30
type input "strategy"
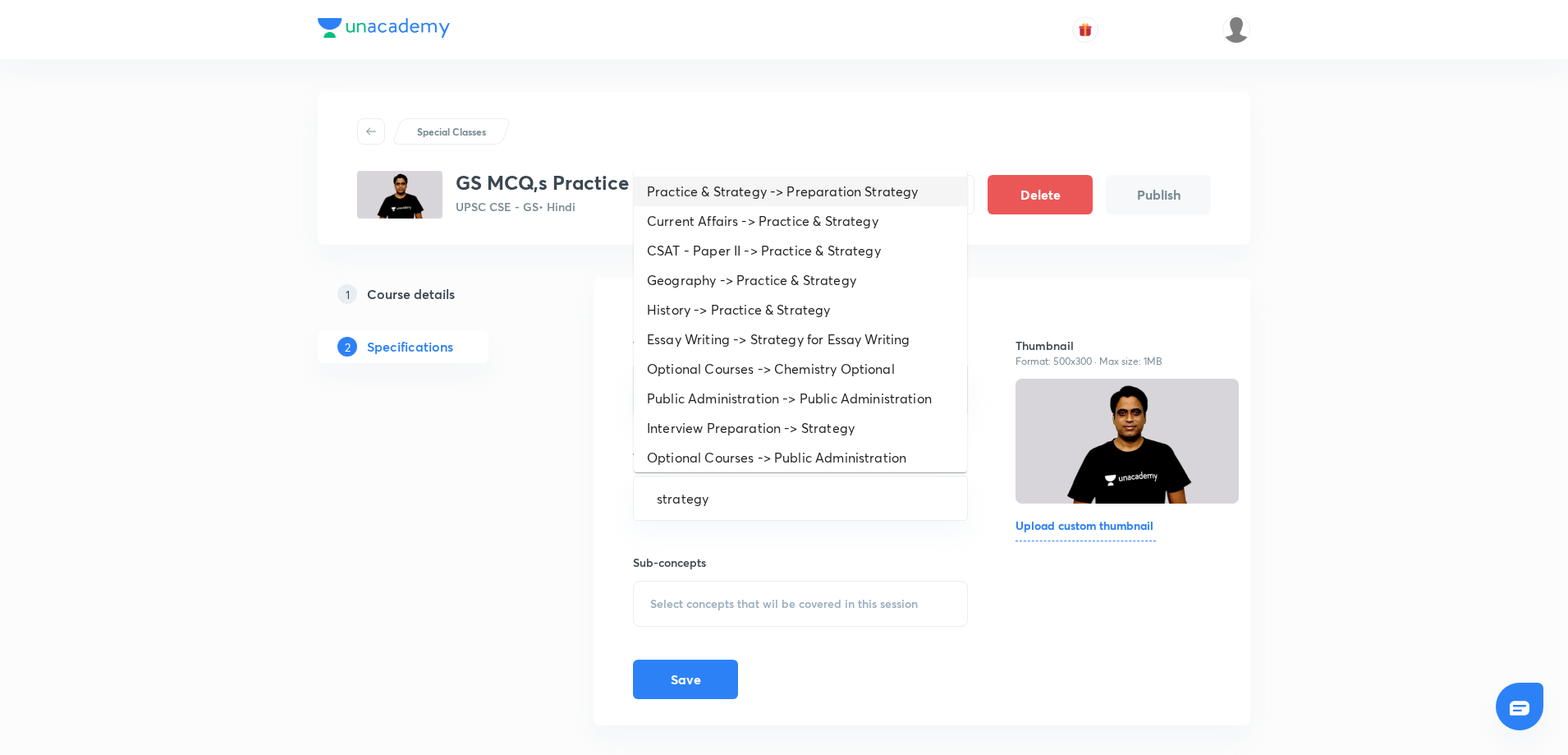
click at [730, 185] on body "Special Classes GS MCQ,s Practice for UPPSC-6 UPSC CSE - GS • Hindi Preview Del…" at bounding box center [784, 389] width 1568 height 778
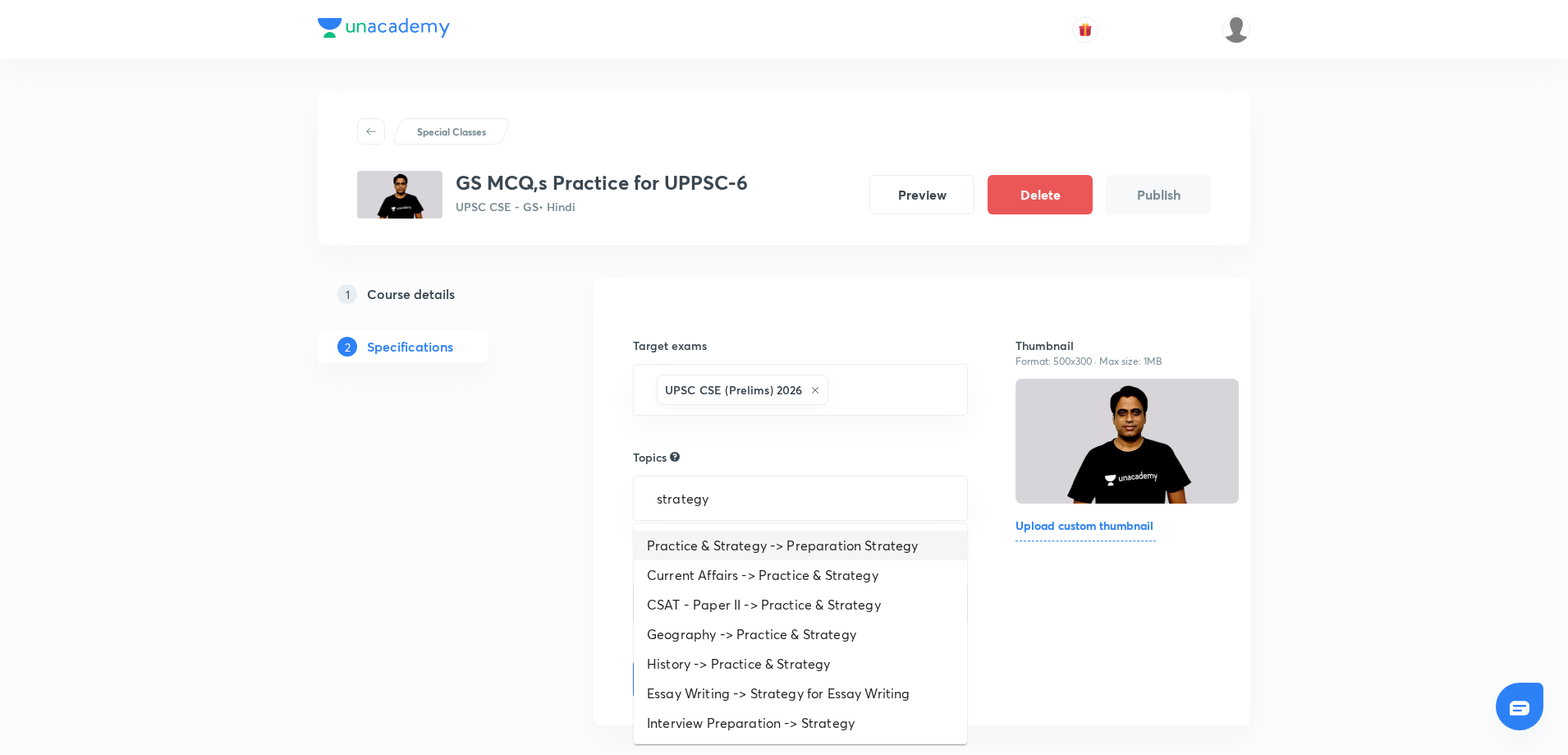
click at [780, 542] on li "Practice & Strategy -> Preparation Strategy" at bounding box center [800, 545] width 334 height 29
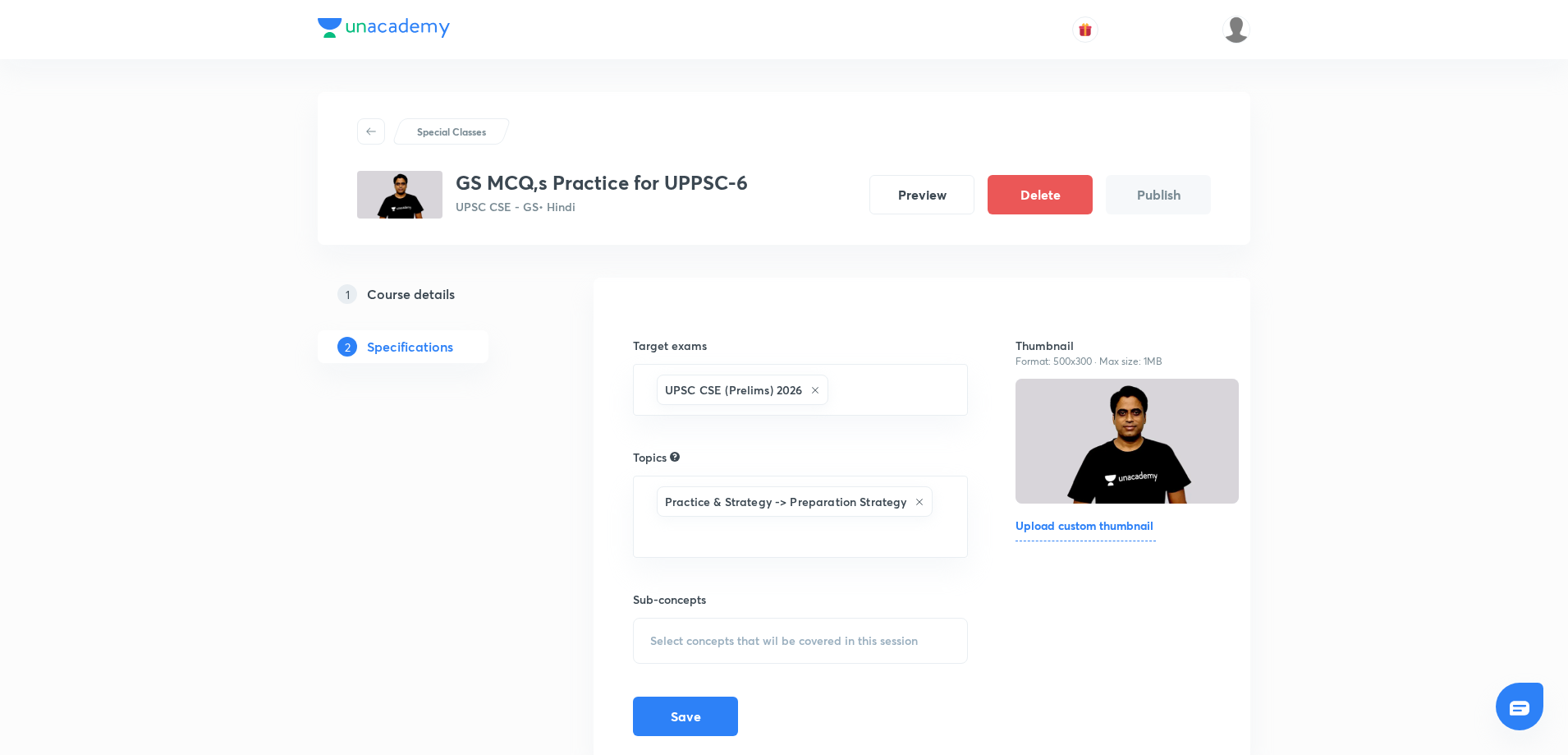
scroll to position [60, 0]
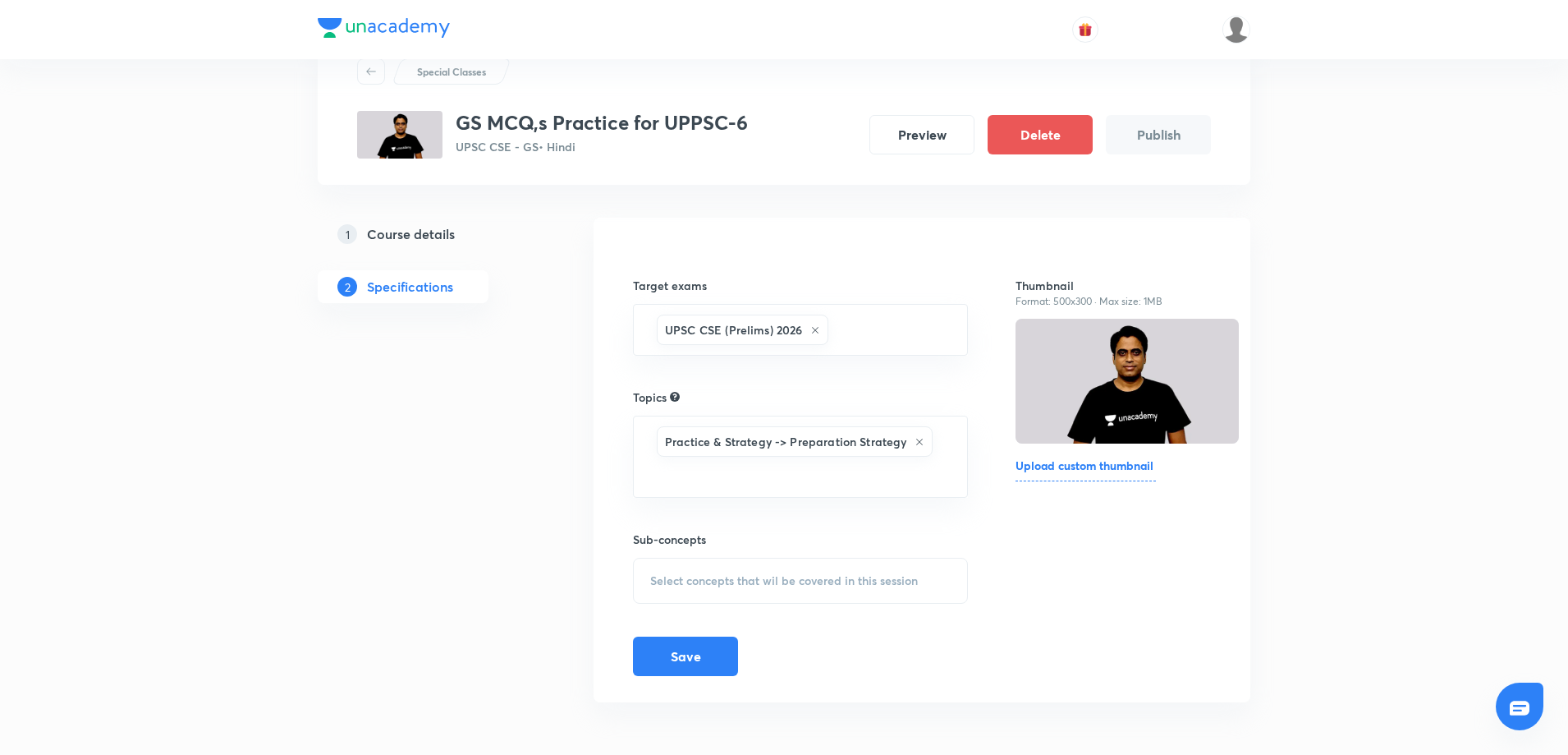
click at [886, 579] on span "Select concepts that wil be covered in this session" at bounding box center [784, 580] width 267 height 13
click at [712, 696] on div "test CF" at bounding box center [800, 709] width 334 height 37
checkbox input "true"
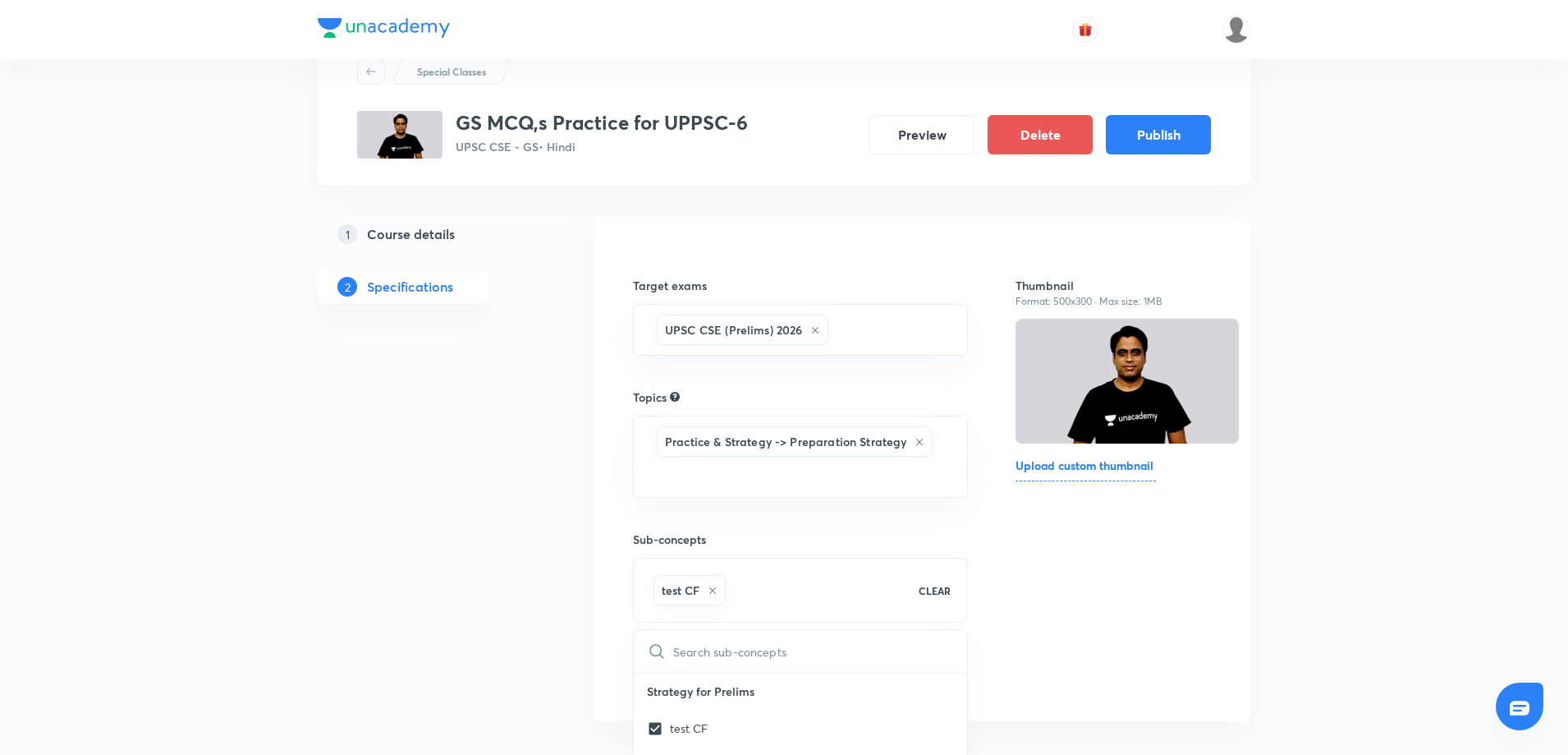
drag, startPoint x: 477, startPoint y: 608, endPoint x: 512, endPoint y: 610, distance: 35.1
click at [479, 612] on div "1 Course details 2 Specifications" at bounding box center [429, 481] width 223 height 526
click at [652, 669] on button "Save" at bounding box center [686, 674] width 105 height 40
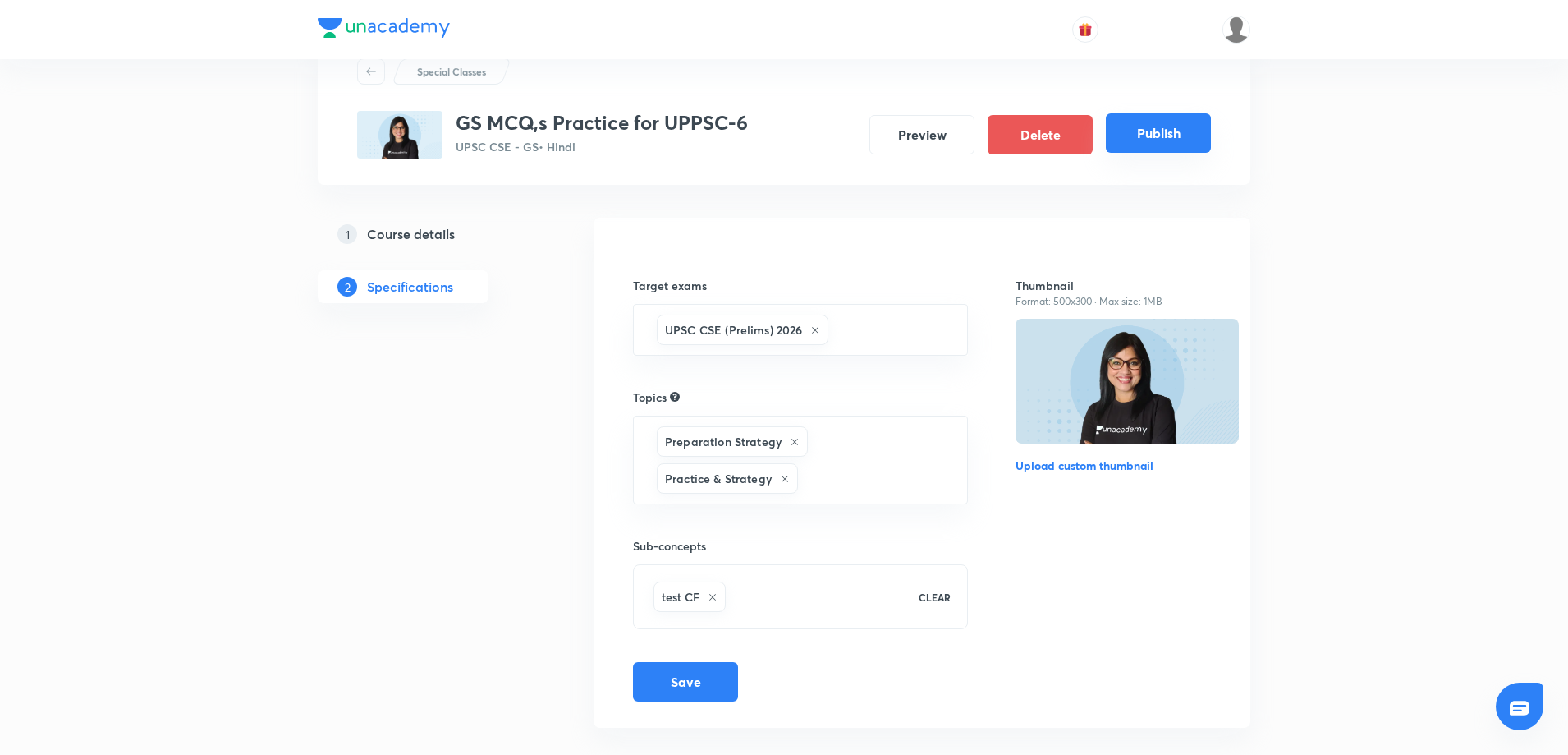
click at [1155, 148] on button "Publish" at bounding box center [1158, 133] width 105 height 40
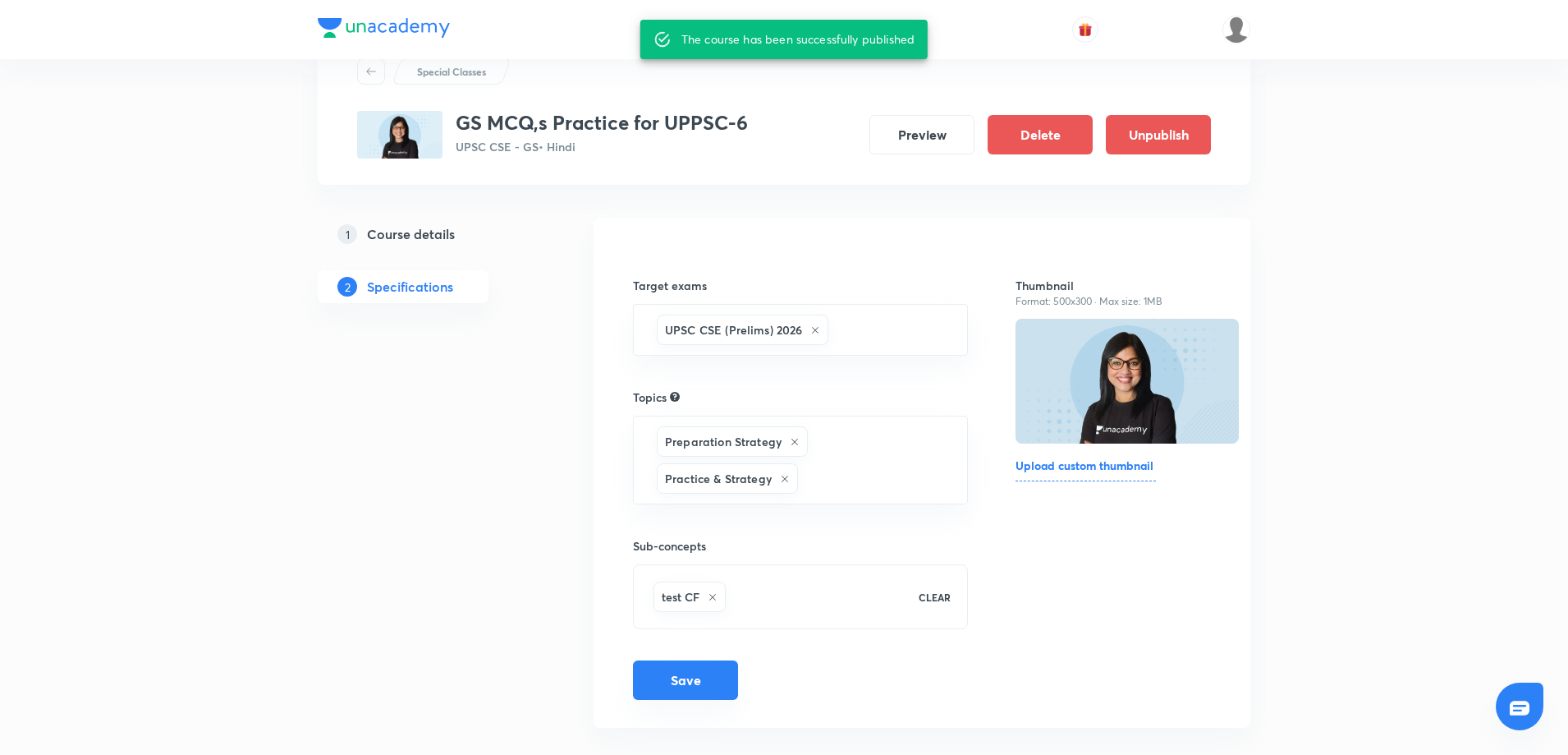
click at [695, 681] on button "Save" at bounding box center [686, 680] width 105 height 40
click at [682, 684] on button "Save" at bounding box center [686, 680] width 105 height 40
